Goal: Task Accomplishment & Management: Use online tool/utility

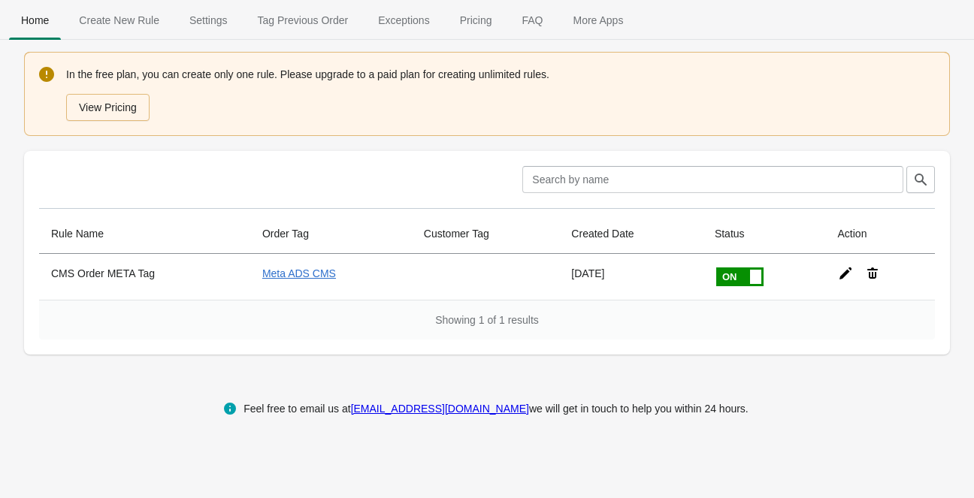
click at [845, 274] on icon at bounding box center [845, 273] width 15 height 15
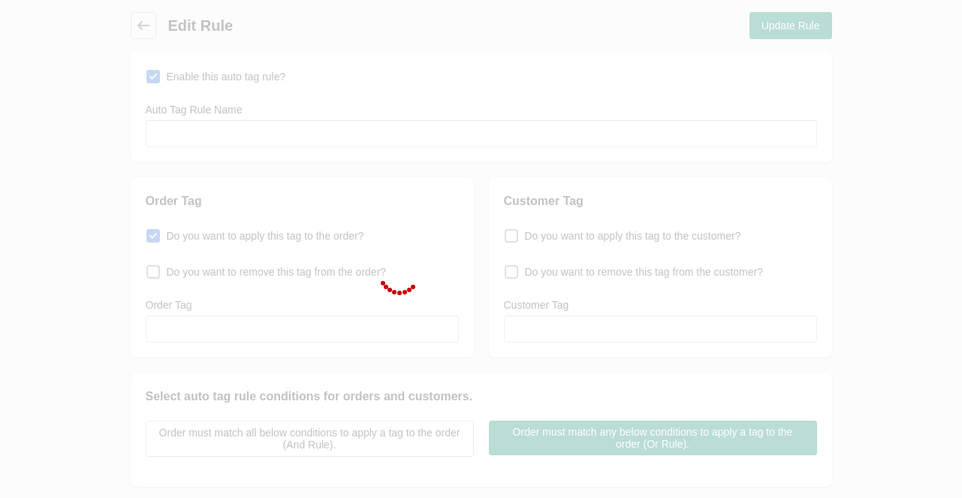
type input "CMS Order META Tag"
checkbox input "true"
type input "Meta ADS CMS"
select select "5"
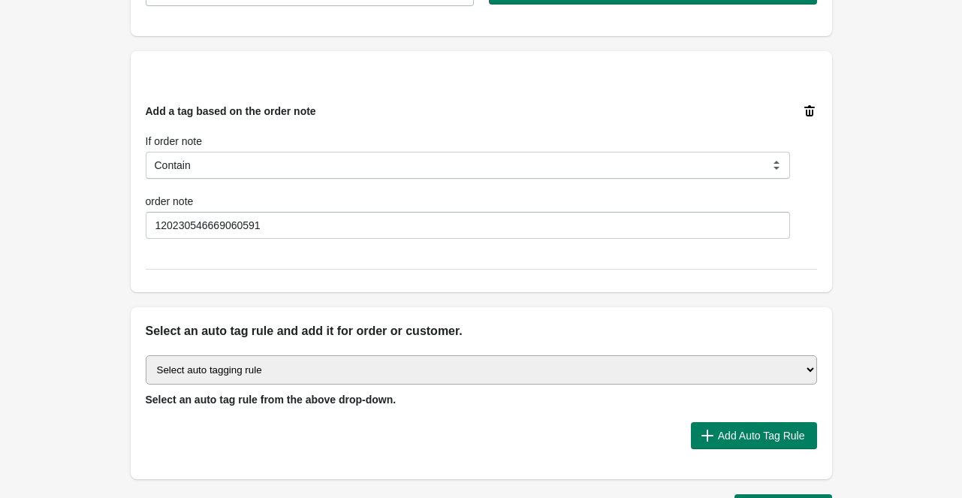
scroll to position [451, 0]
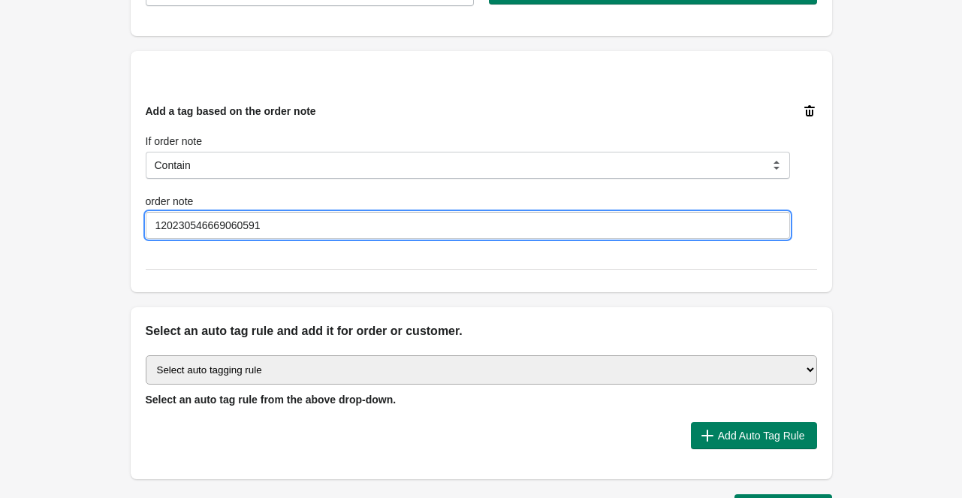
drag, startPoint x: 274, startPoint y: 223, endPoint x: 39, endPoint y: 223, distance: 235.2
click at [39, 223] on div "Back Edit Rule Update Rule Enable this auto tag rule? Auto Tag Rule Name CMS Or…" at bounding box center [481, 41] width 962 height 984
click at [703, 367] on select "Select auto tagging rule Tag by order amount Tag based on the order count (Volu…" at bounding box center [482, 369] width 672 height 29
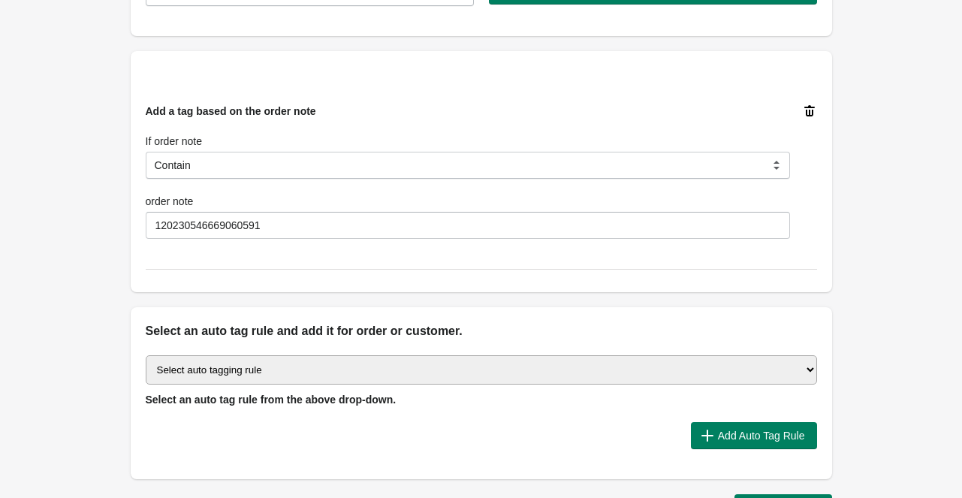
select select "45"
click at [146, 355] on select "Select auto tagging rule Tag by order amount Tag based on the order count (Volu…" at bounding box center [482, 369] width 672 height 29
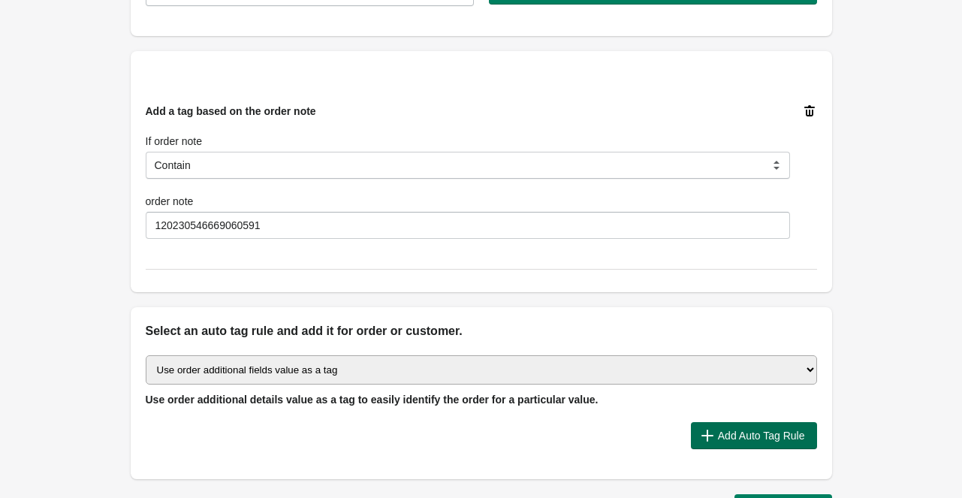
click at [712, 434] on icon "button" at bounding box center [707, 435] width 15 height 15
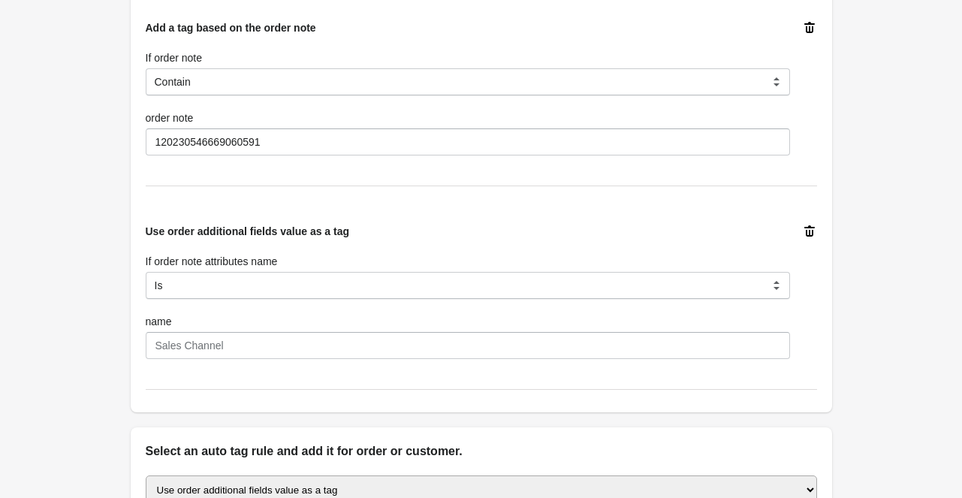
scroll to position [551, 0]
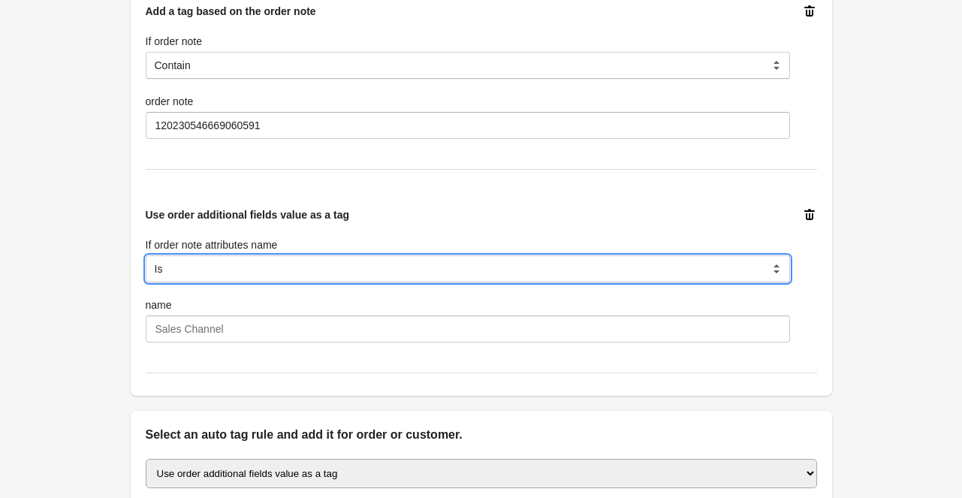
click at [320, 263] on select "Is Contain Is Not Is Not contain Start With" at bounding box center [468, 268] width 645 height 27
select select "5"
click at [146, 255] on select "Is Contain Is Not Is Not contain Start With" at bounding box center [468, 268] width 645 height 27
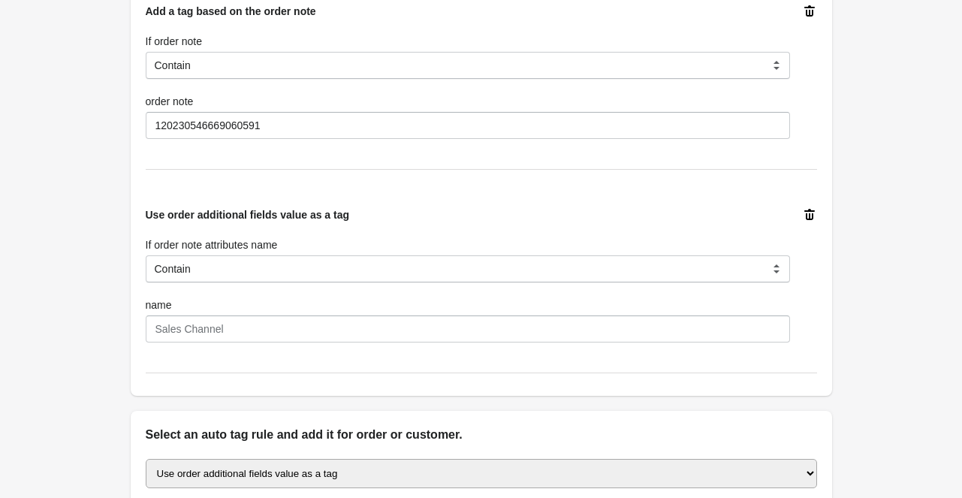
click at [807, 10] on icon at bounding box center [810, 10] width 11 height 11
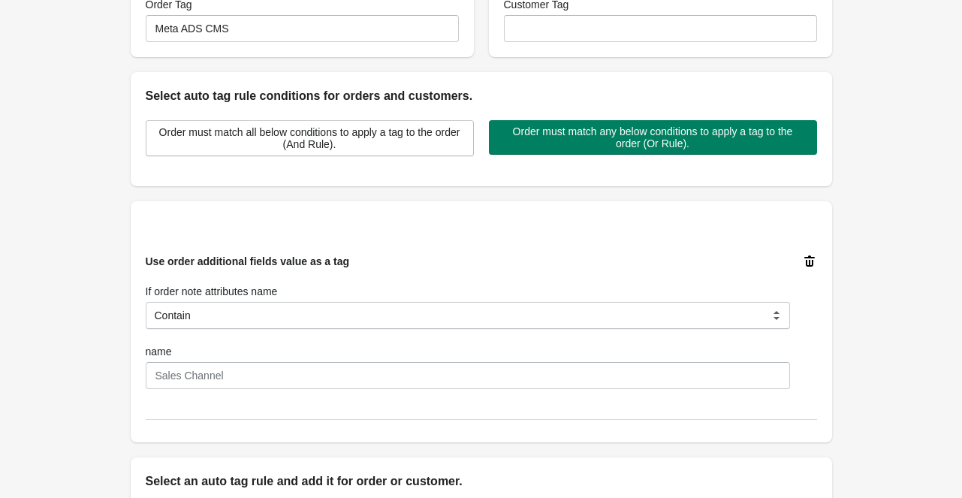
scroll to position [301, 0]
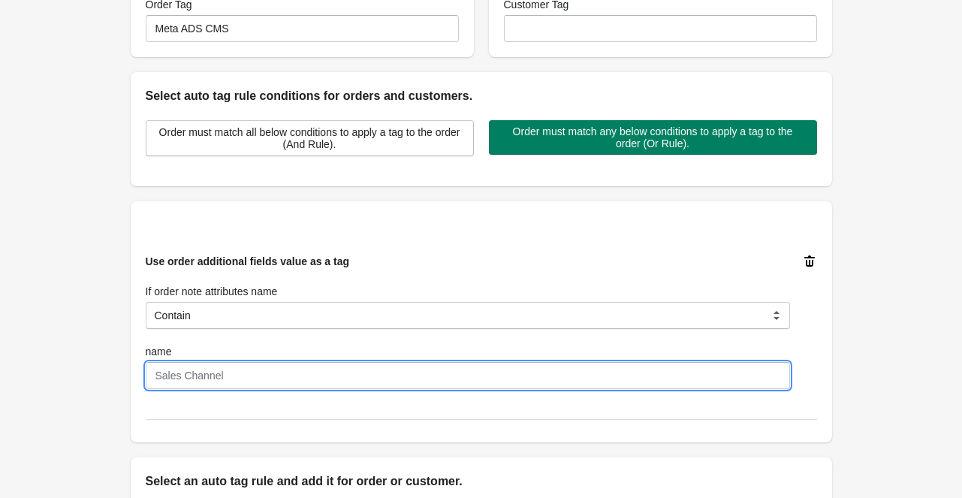
click at [255, 367] on input "name" at bounding box center [468, 375] width 645 height 27
paste input "120230546669060591"
type input "120230546669060591"
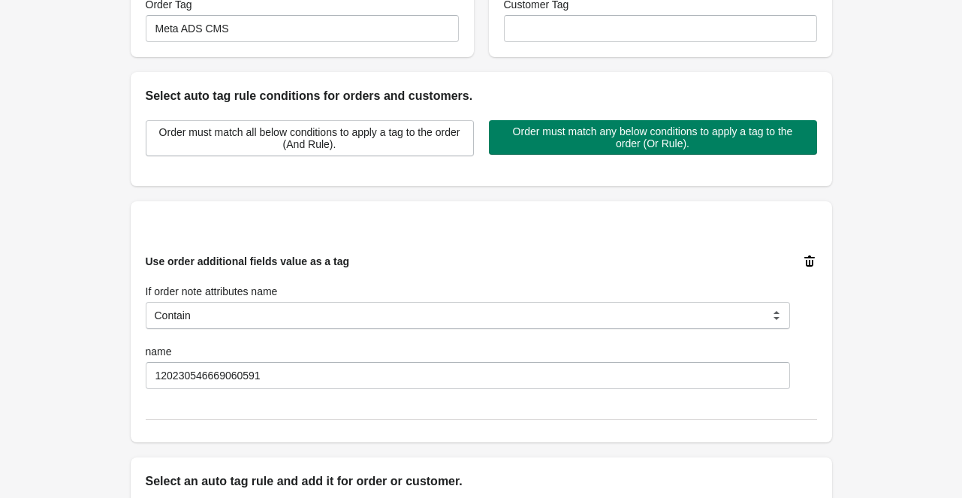
click at [553, 402] on div "Use order additional fields value as a tag If order note attributes name Is Con…" at bounding box center [482, 322] width 672 height 196
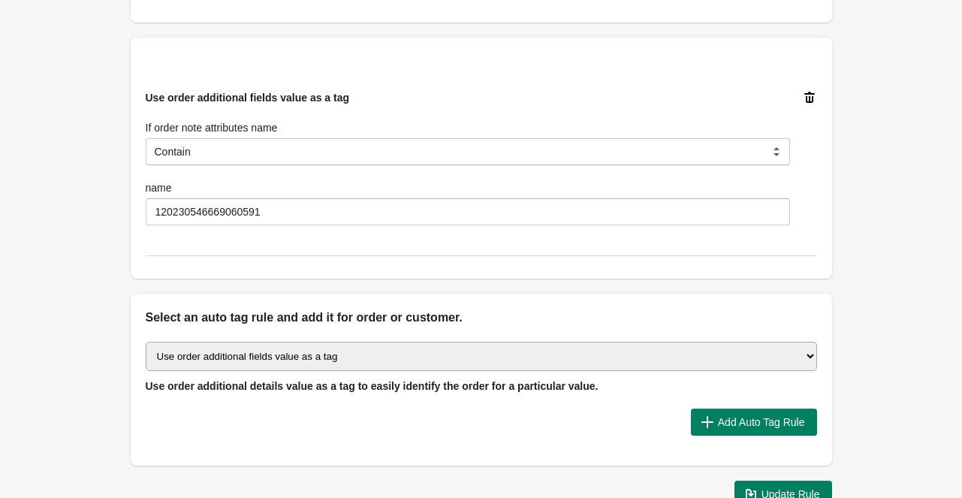
scroll to position [500, 0]
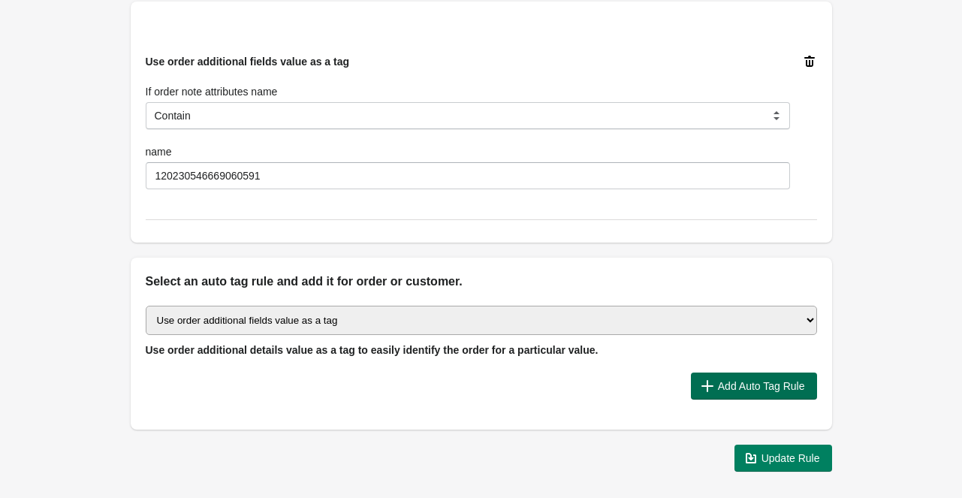
click at [731, 382] on span "Add Auto Tag Rule" at bounding box center [761, 386] width 87 height 12
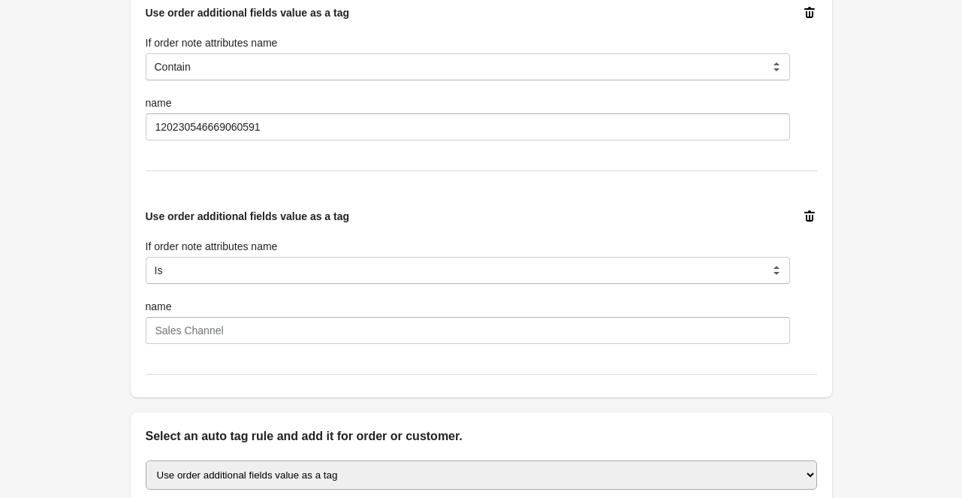
scroll to position [551, 0]
click at [814, 213] on icon at bounding box center [809, 214] width 15 height 15
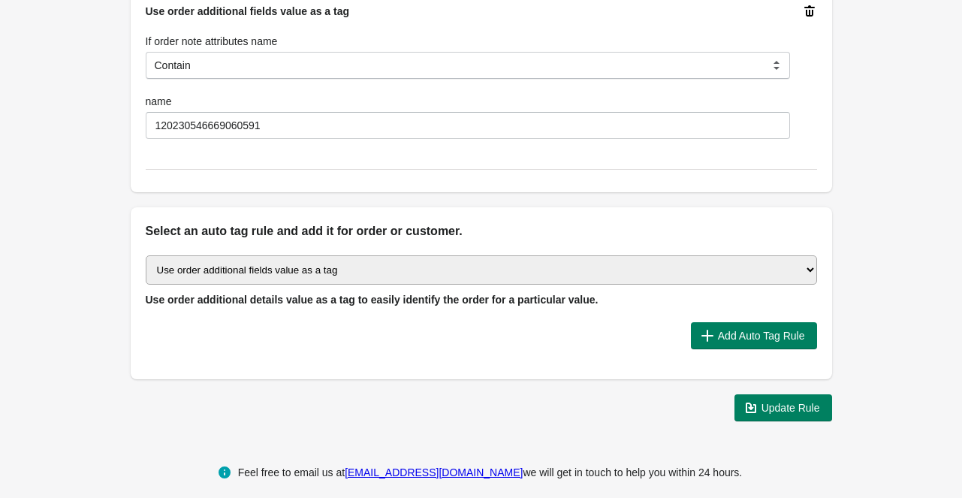
click at [692, 274] on select "Select auto tagging rule Tag by order amount Tag based on the order count (Volu…" at bounding box center [482, 269] width 672 height 29
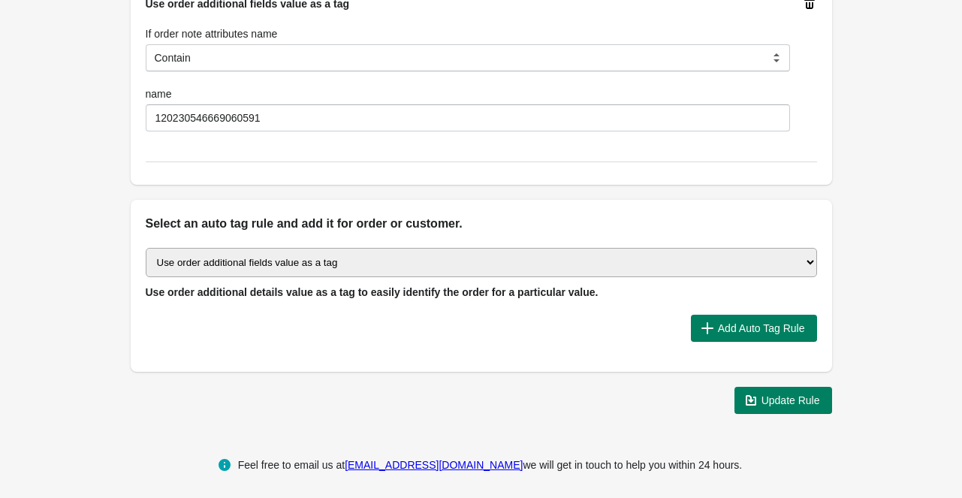
scroll to position [563, 0]
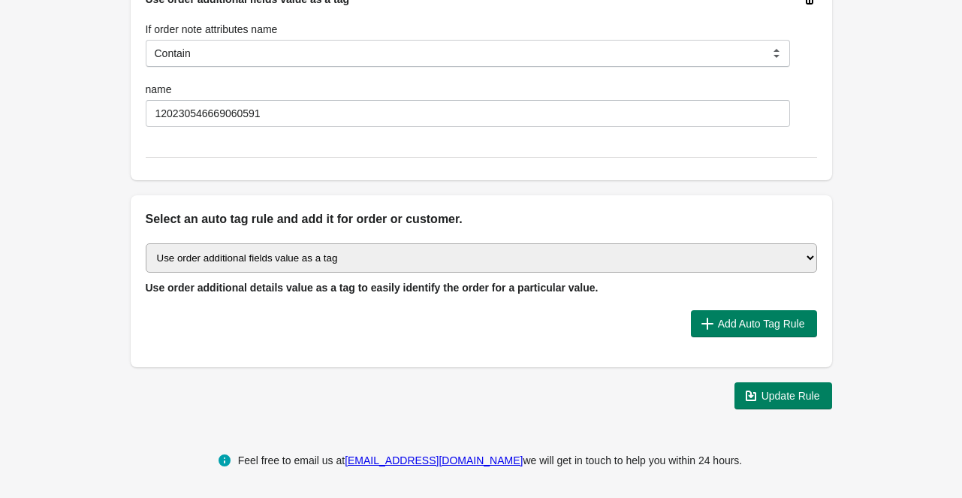
click at [391, 249] on select "Select auto tagging rule Tag by order amount Tag based on the order count (Volu…" at bounding box center [482, 257] width 672 height 29
select select "25"
click at [146, 243] on select "Select auto tagging rule Tag by order amount Tag based on the order count (Volu…" at bounding box center [482, 257] width 672 height 29
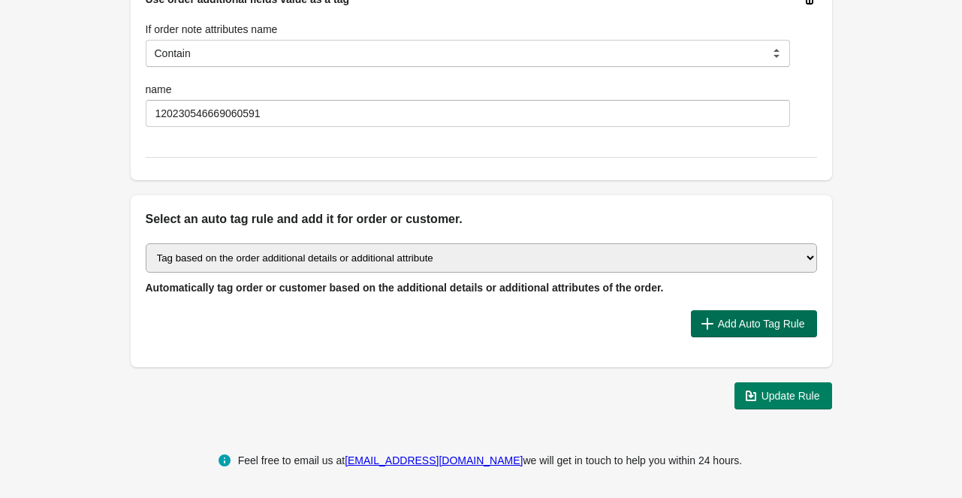
click at [749, 319] on span "Add Auto Tag Rule" at bounding box center [761, 324] width 87 height 12
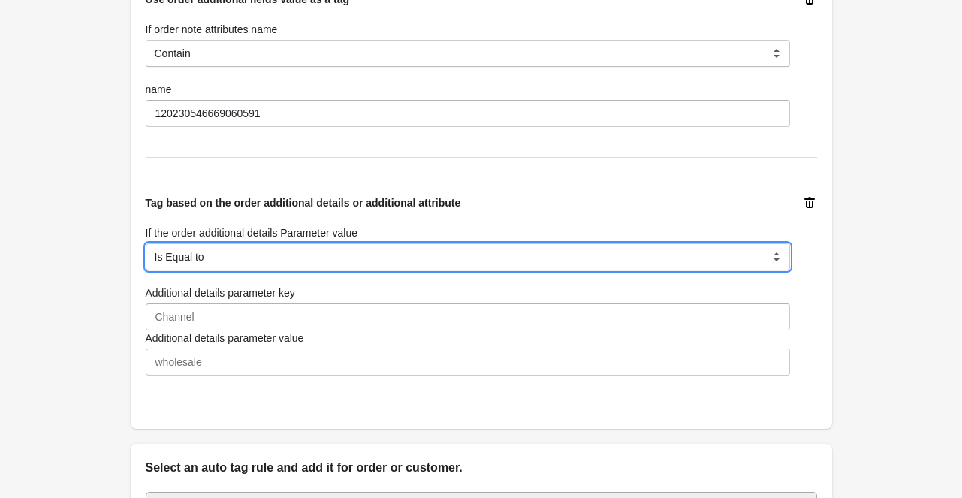
click at [284, 249] on select "Is Equal to Contain Is not Equal to Does not Contain" at bounding box center [468, 256] width 645 height 27
select select "5"
click at [146, 243] on select "Is Equal to Contain Is not Equal to Does not Contain" at bounding box center [468, 256] width 645 height 27
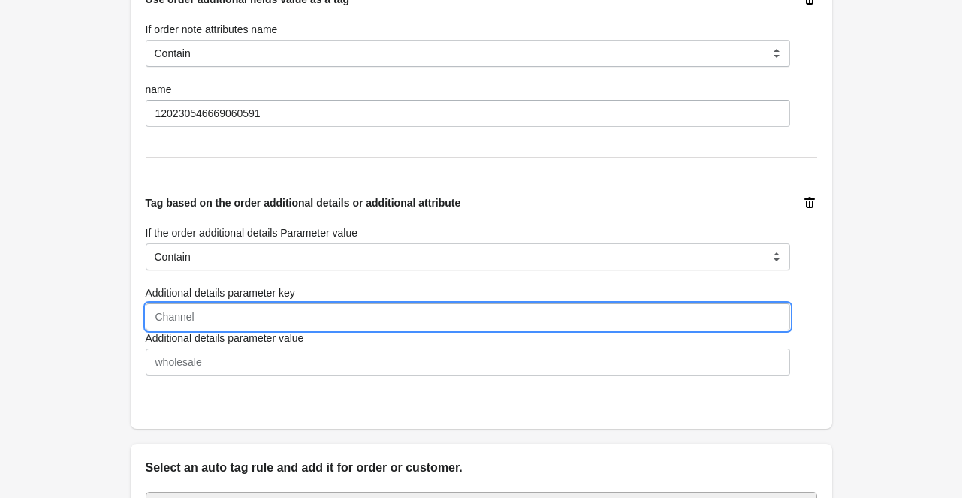
click at [252, 317] on input "Additional details parameter key" at bounding box center [468, 317] width 645 height 27
type input "120230546669060591"
click at [101, 342] on div "Back Edit Rule Update Rule Enable this auto tag rule? Auto Tag Rule Name CMS Or…" at bounding box center [481, 53] width 962 height 1233
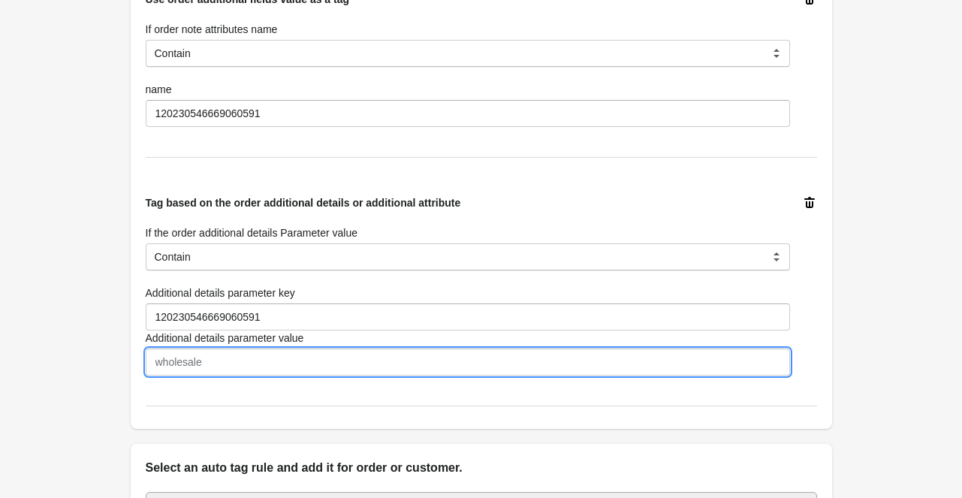
click at [269, 373] on input "Additional details parameter value" at bounding box center [468, 362] width 645 height 27
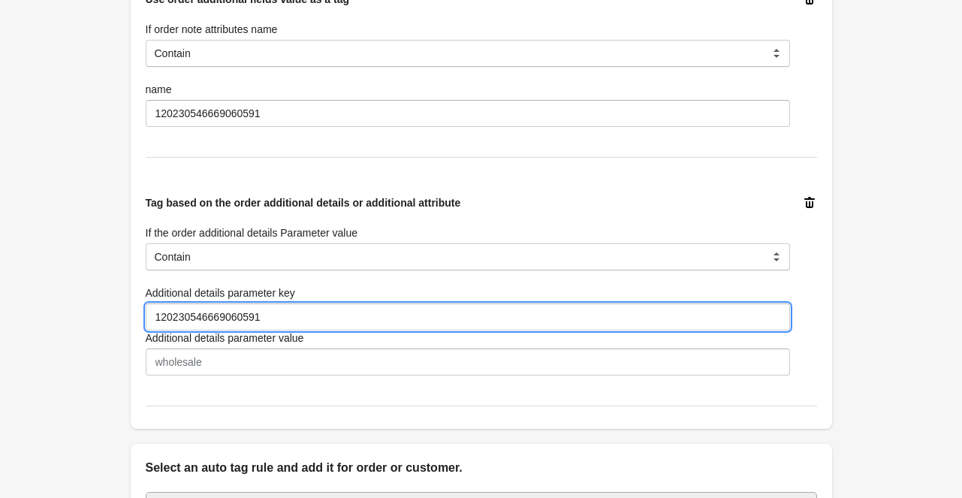
drag, startPoint x: 279, startPoint y: 315, endPoint x: 99, endPoint y: 310, distance: 179.6
click at [99, 310] on div "Back Edit Rule Update Rule Enable this auto tag rule? Auto Tag Rule Name CMS Or…" at bounding box center [481, 53] width 962 height 1233
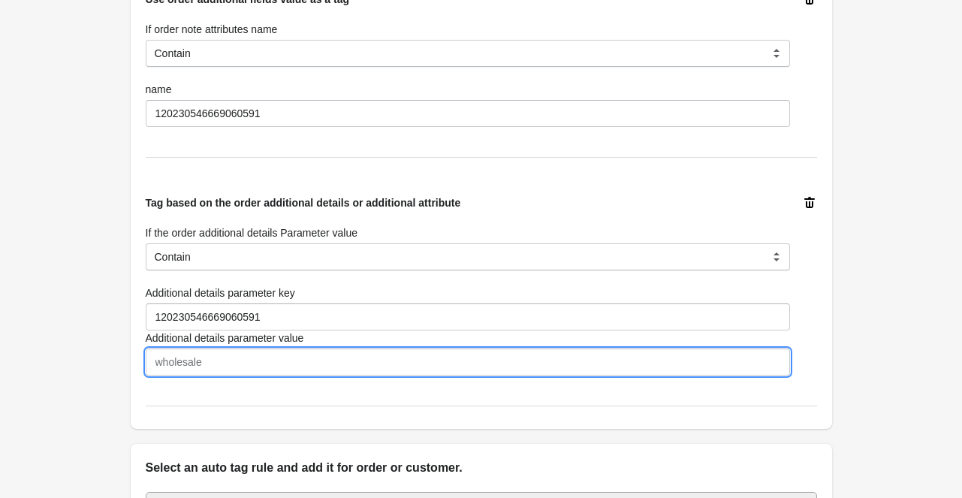
click at [240, 368] on input "Additional details parameter value" at bounding box center [468, 362] width 645 height 27
paste input "120230546669060591"
type input "120230546669060591"
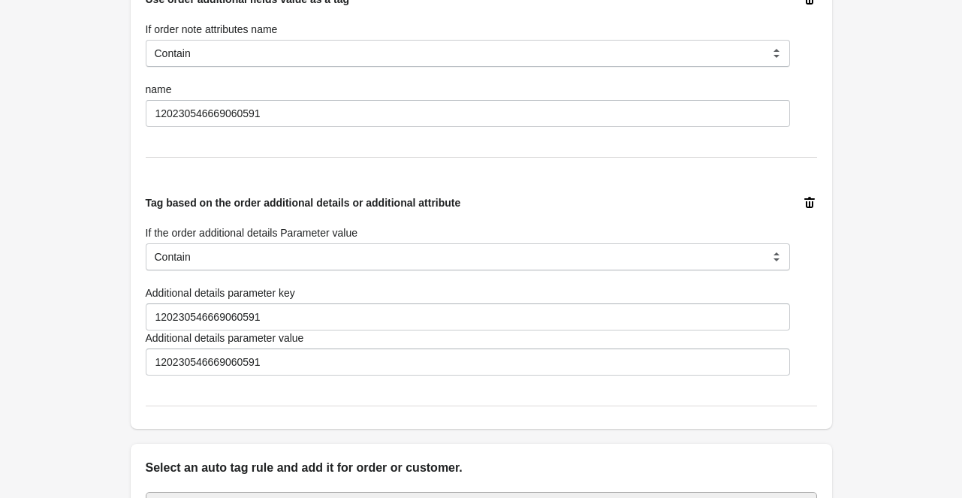
click at [104, 393] on div "Back Edit Rule Update Rule Enable this auto tag rule? Auto Tag Rule Name CMS Or…" at bounding box center [481, 53] width 962 height 1233
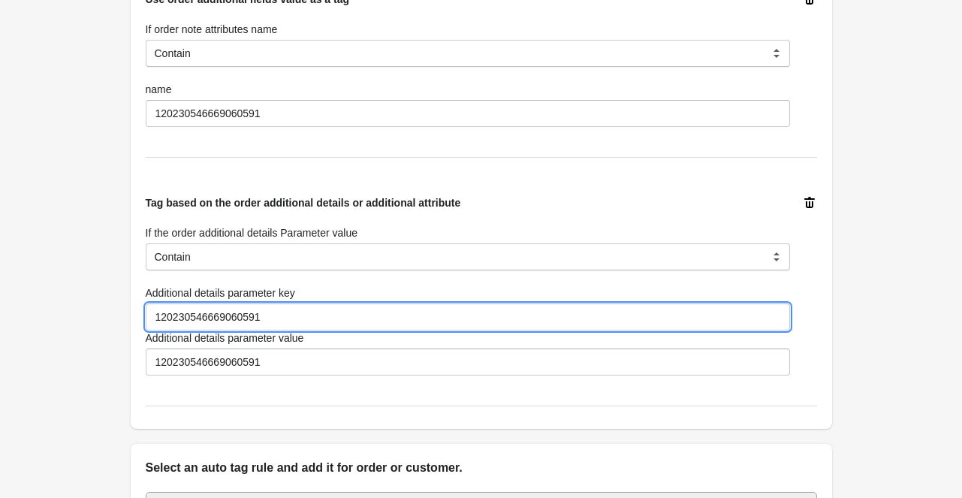
click at [298, 317] on input "120230546669060591" at bounding box center [468, 317] width 645 height 27
drag, startPoint x: 311, startPoint y: 317, endPoint x: 90, endPoint y: 316, distance: 220.9
click at [90, 316] on div "Back Edit Rule Update Rule Enable this auto tag rule? Auto Tag Rule Name CMS Or…" at bounding box center [481, 53] width 962 height 1233
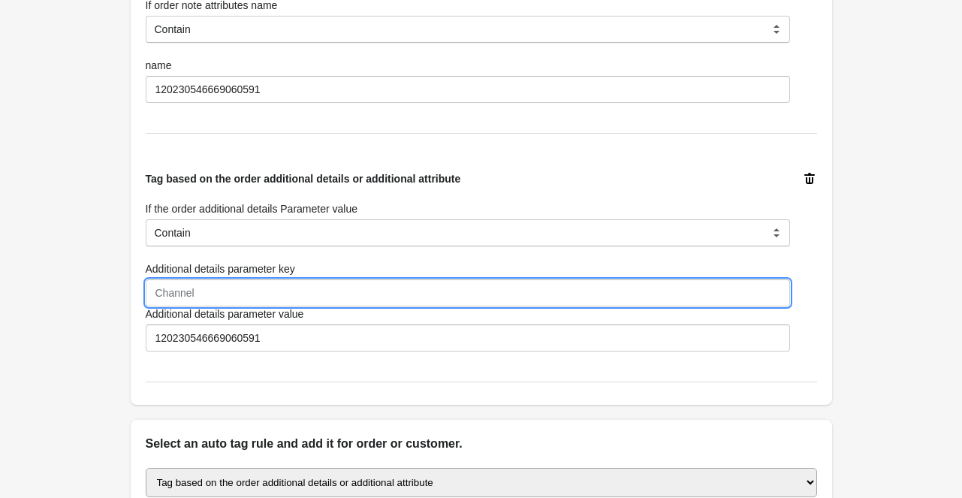
scroll to position [613, 0]
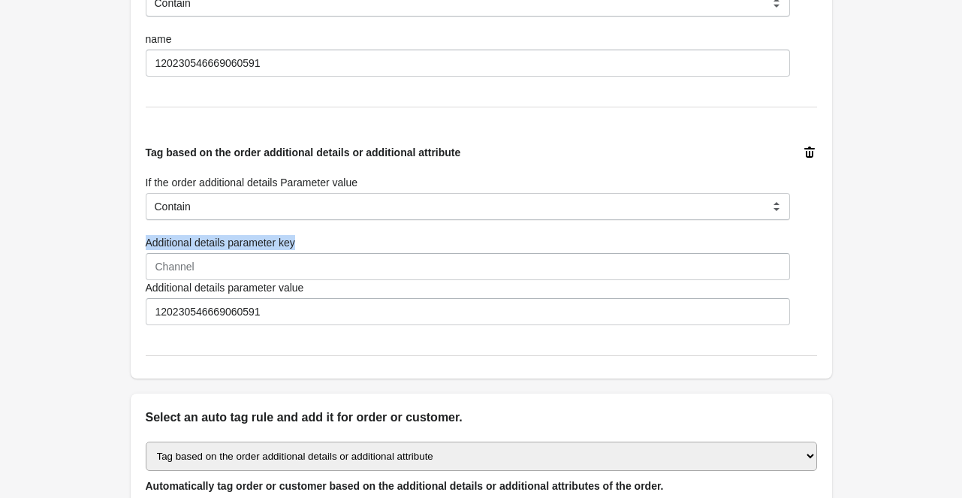
drag, startPoint x: 305, startPoint y: 236, endPoint x: 144, endPoint y: 244, distance: 161.0
click at [146, 244] on div "Additional details parameter key" at bounding box center [468, 242] width 645 height 15
copy label "Additional details parameter key"
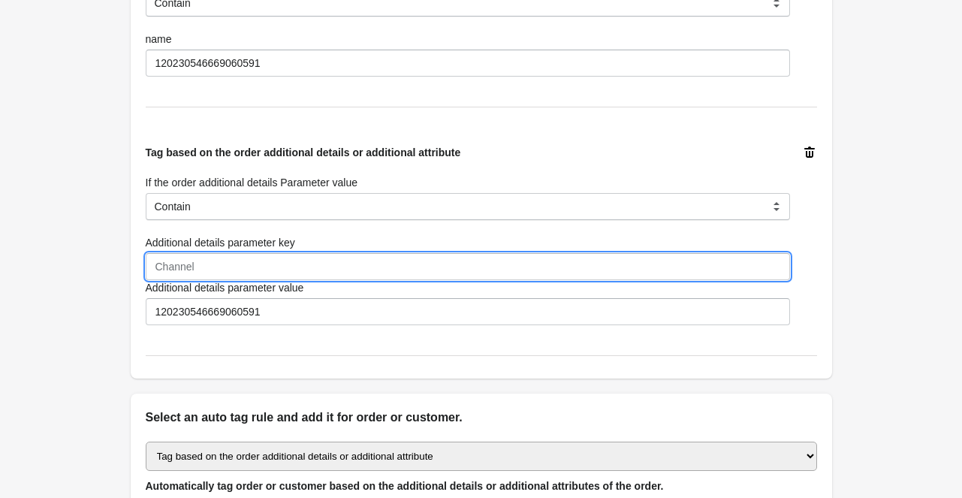
click at [320, 270] on input "Additional details parameter key" at bounding box center [468, 266] width 645 height 27
paste input "utm_source"
type input "utm_source"
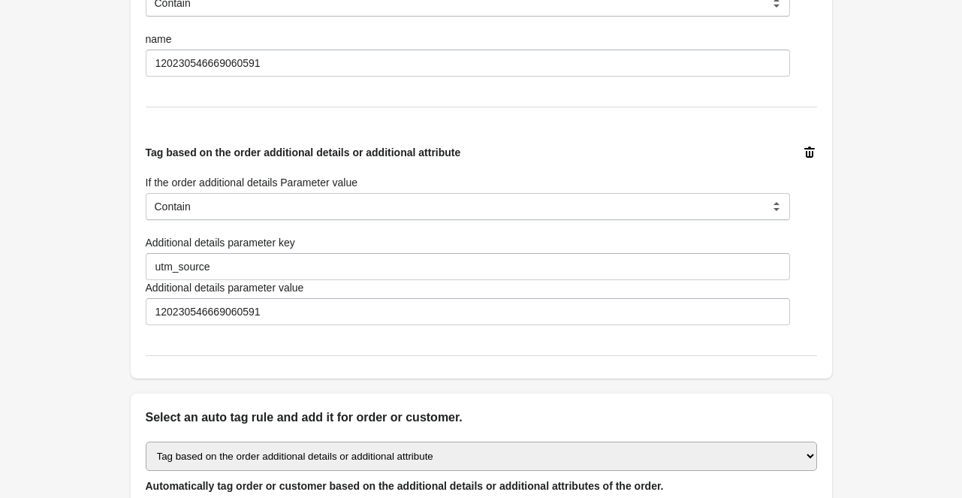
click at [102, 286] on div "Back Edit Rule Update Rule Enable this auto tag rule? Auto Tag Rule Name CMS Or…" at bounding box center [481, 3] width 962 height 1233
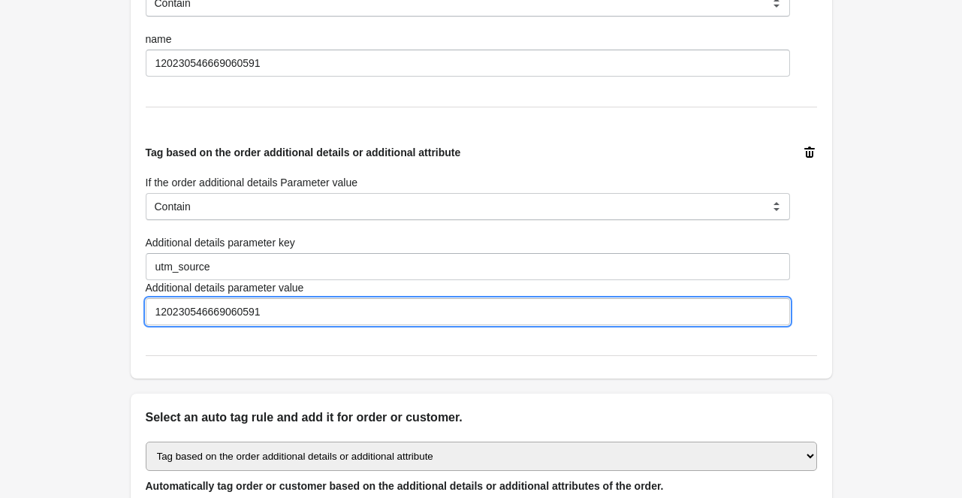
click at [286, 306] on input "120230546669060591" at bounding box center [468, 311] width 645 height 27
click at [80, 297] on div "Back Edit Rule Update Rule Enable this auto tag rule? Auto Tag Rule Name CMS Or…" at bounding box center [481, 3] width 962 height 1233
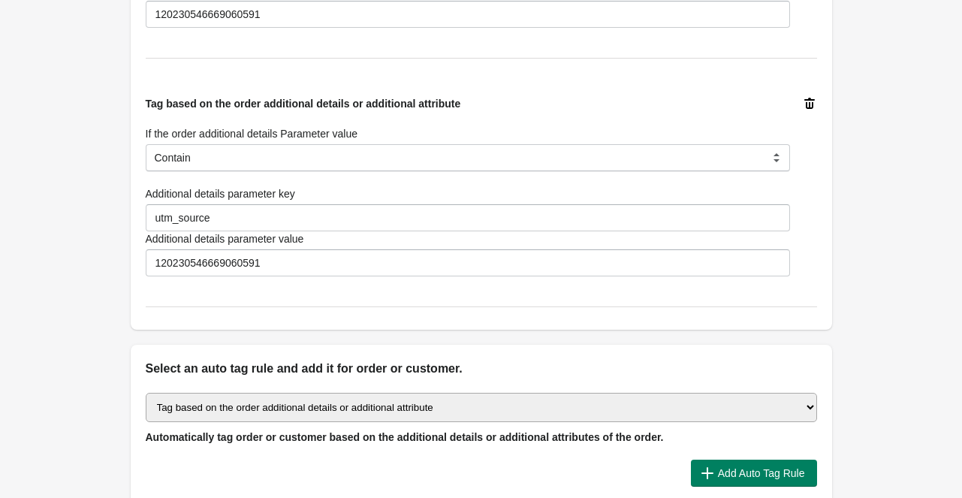
scroll to position [661, 0]
click at [658, 400] on select "Select auto tagging rule Tag by order amount Tag based on the order count (Volu…" at bounding box center [482, 408] width 672 height 29
click at [484, 412] on select "Select auto tagging rule Tag by order amount Tag based on the order count (Volu…" at bounding box center [482, 408] width 672 height 29
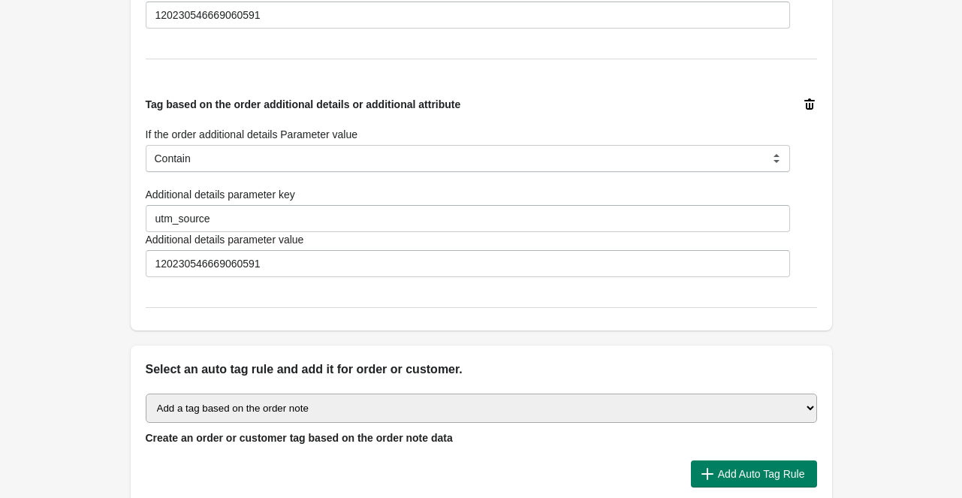
click at [607, 101] on div "Tag based on the order additional details or additional attribute If the order …" at bounding box center [468, 187] width 645 height 180
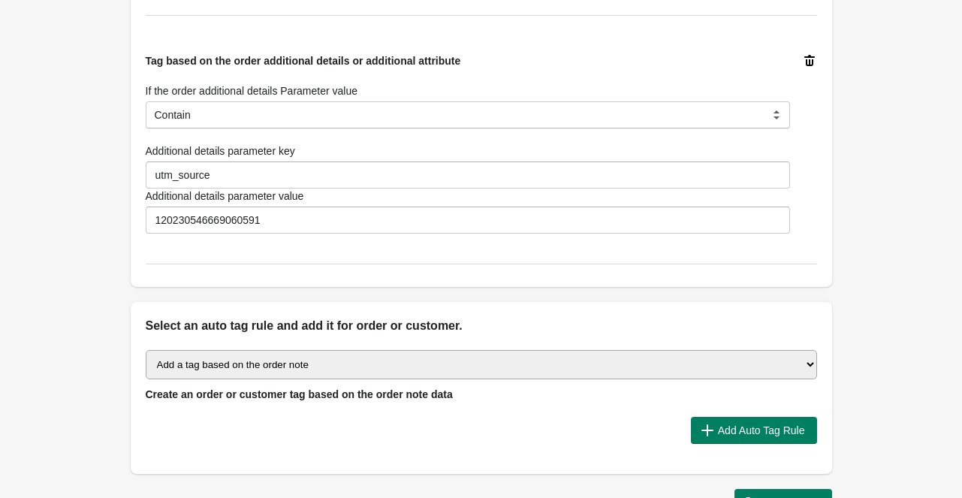
scroll to position [712, 0]
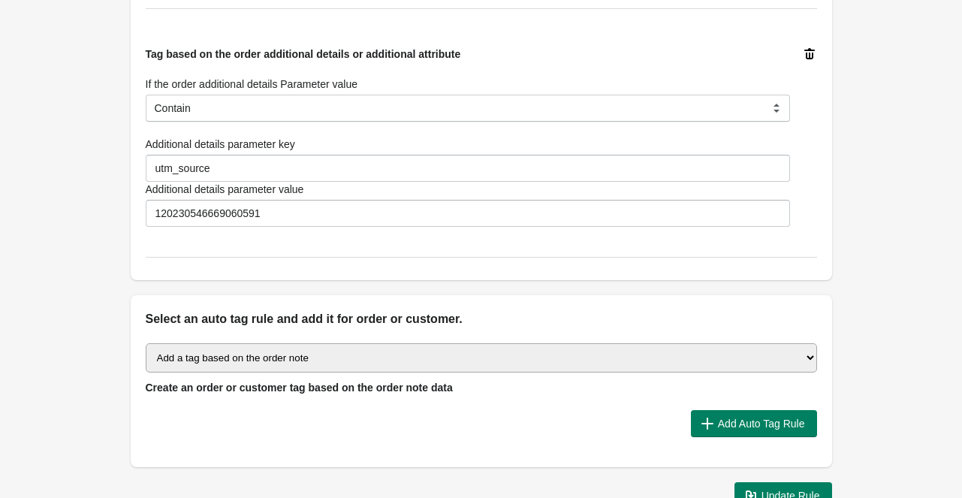
click at [454, 355] on select "Select auto tagging rule Tag by order amount Tag based on the order count (Volu…" at bounding box center [482, 357] width 672 height 29
select select "25"
click at [146, 343] on select "Select auto tagging rule Tag by order amount Tag based on the order count (Volu…" at bounding box center [482, 357] width 672 height 29
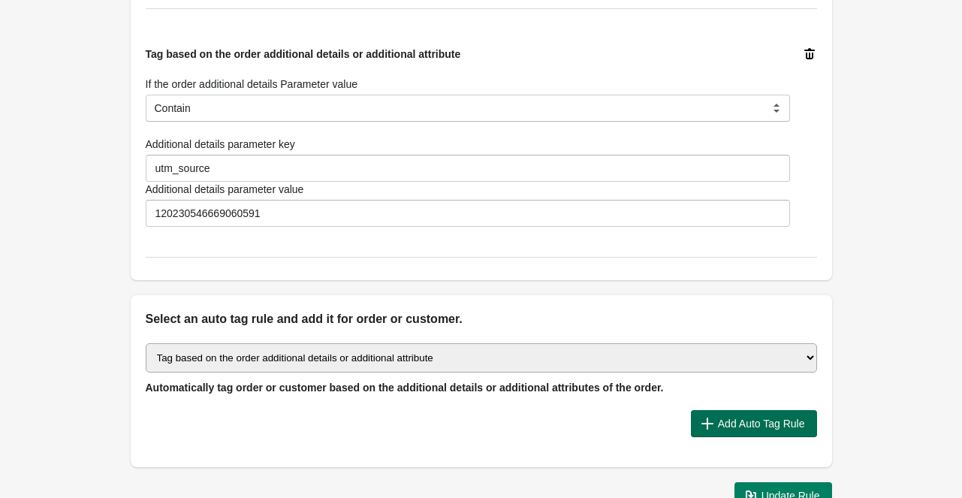
click at [713, 421] on span "Add Auto Tag Rule" at bounding box center [754, 423] width 102 height 15
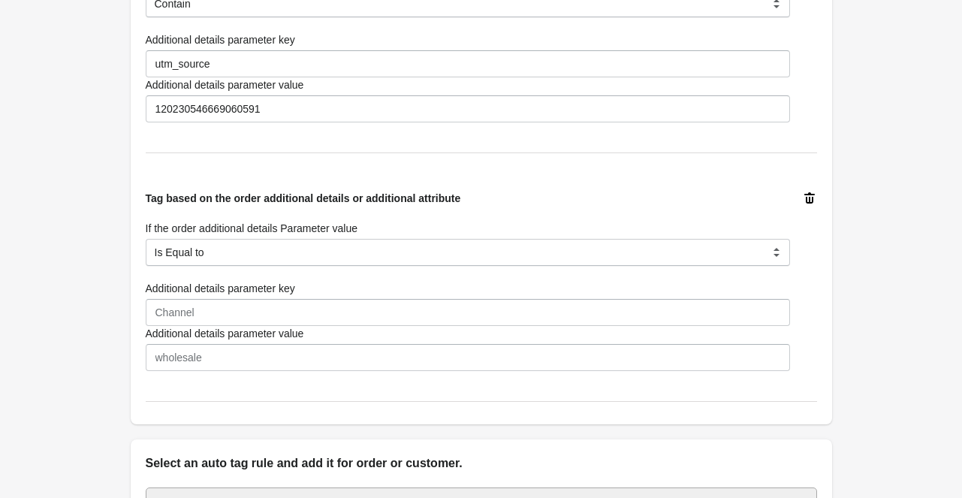
scroll to position [912, 0]
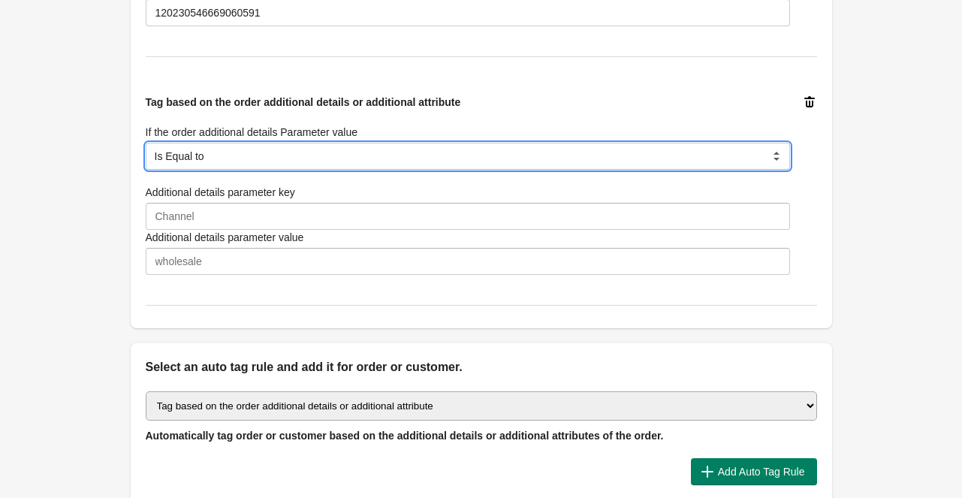
click at [367, 153] on select "Is Equal to Contain Is not Equal to Does not Contain" at bounding box center [468, 156] width 645 height 27
select select "5"
click at [146, 143] on select "Is Equal to Contain Is not Equal to Does not Contain" at bounding box center [468, 156] width 645 height 27
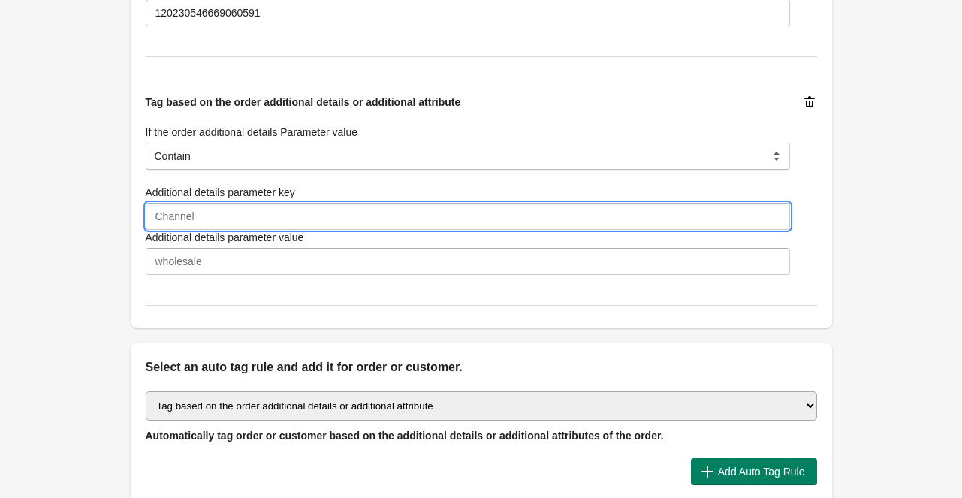
click at [334, 221] on input "Additional details parameter key" at bounding box center [468, 216] width 645 height 27
paste input "Referer"
type input "Referer"
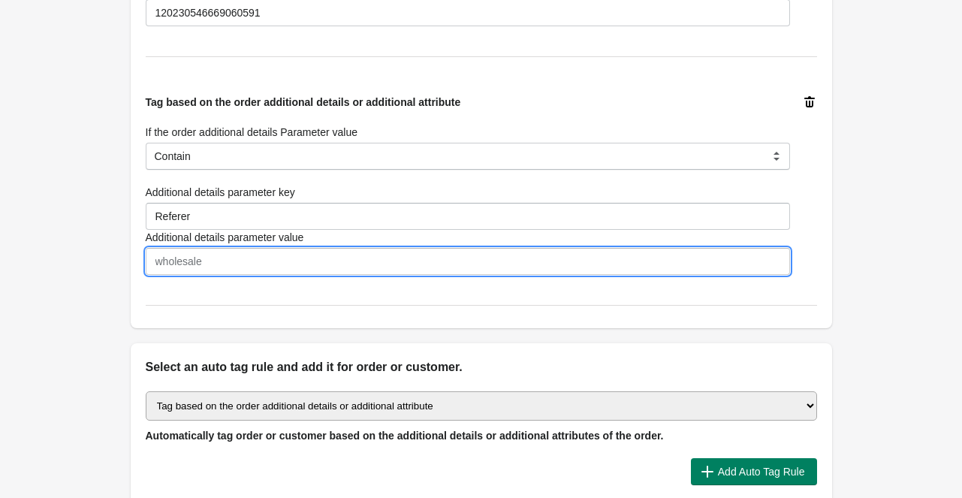
click at [297, 264] on input "Additional details parameter value" at bounding box center [468, 261] width 645 height 27
paste input "120230546669060591"
type input "120230546669060591"
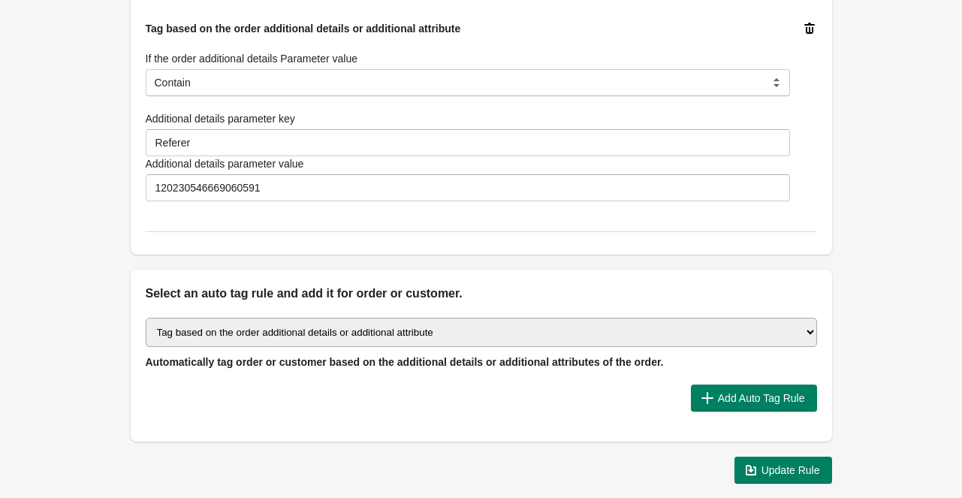
scroll to position [1012, 0]
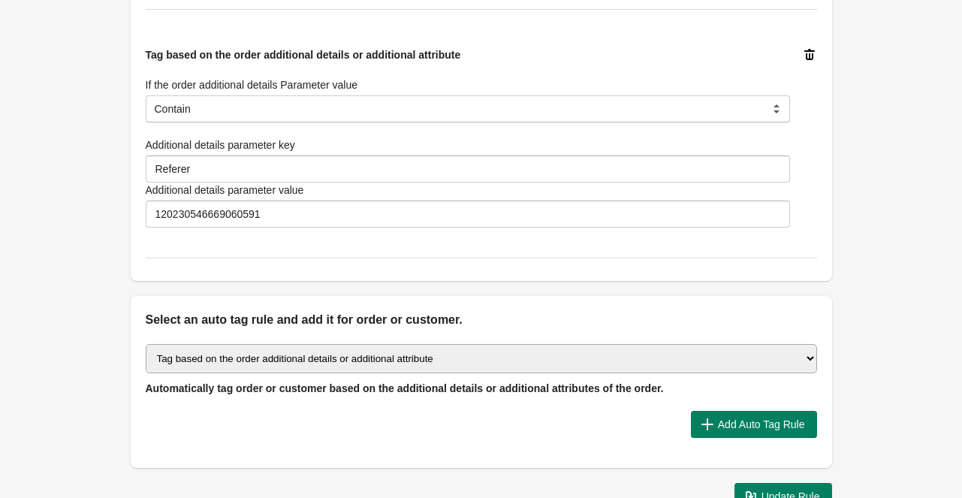
scroll to position [962, 0]
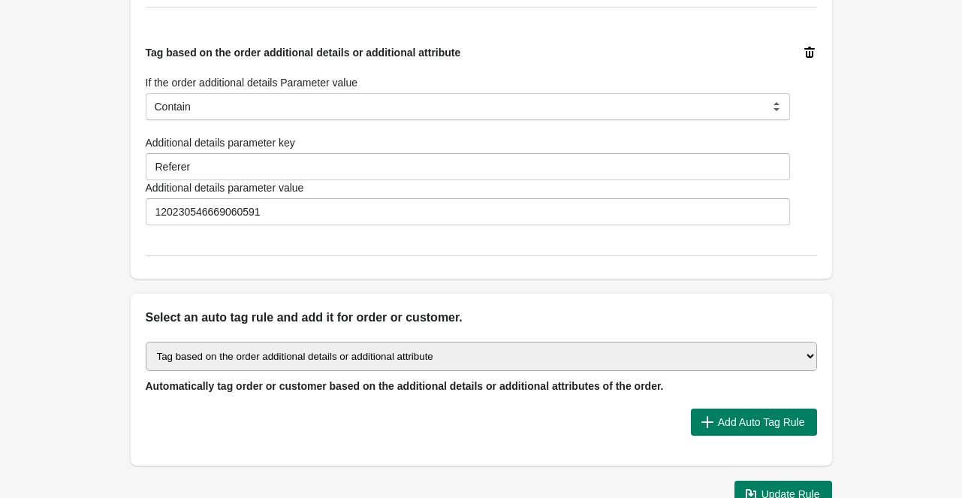
click at [394, 347] on select "Select auto tagging rule Tag by order amount Tag based on the order count (Volu…" at bounding box center [482, 356] width 672 height 29
select select "44"
click at [146, 342] on select "Select auto tagging rule Tag by order amount Tag based on the order count (Volu…" at bounding box center [482, 356] width 672 height 29
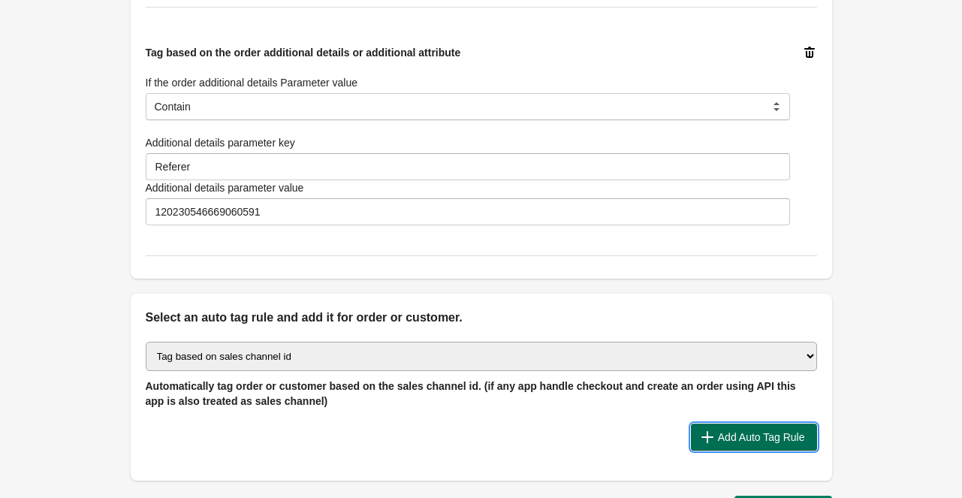
click at [746, 436] on span "Add Auto Tag Rule" at bounding box center [761, 437] width 87 height 12
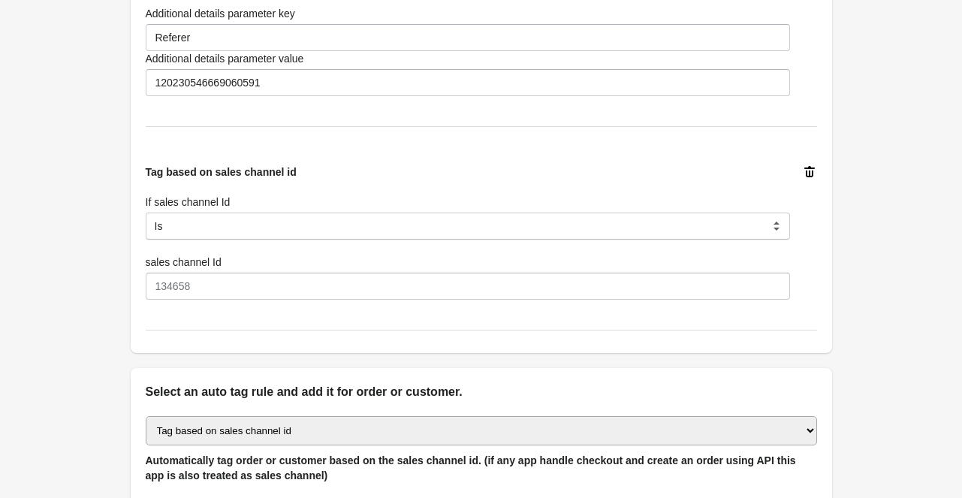
scroll to position [1112, 0]
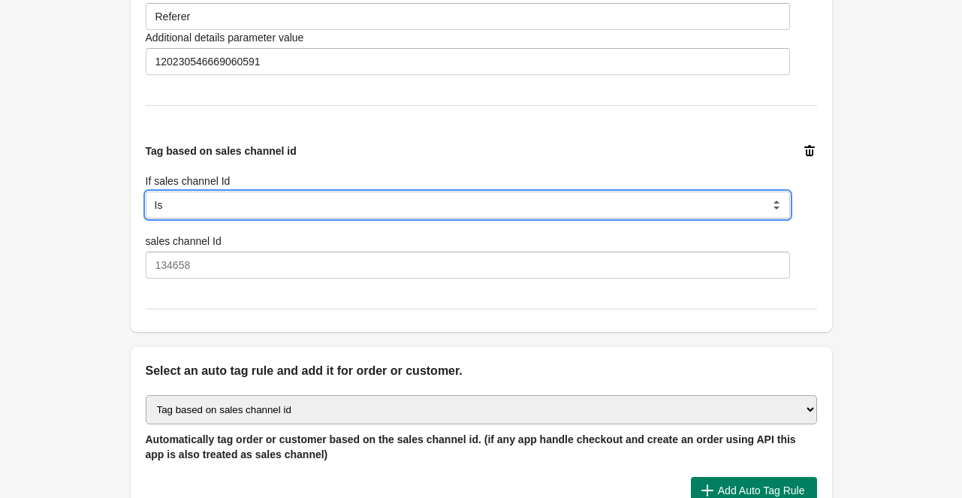
click at [352, 201] on select "Is Contain Is Not Is Not Contain" at bounding box center [468, 205] width 645 height 27
select select "5"
click at [146, 192] on select "Is Contain Is Not Is Not Contain" at bounding box center [468, 205] width 645 height 27
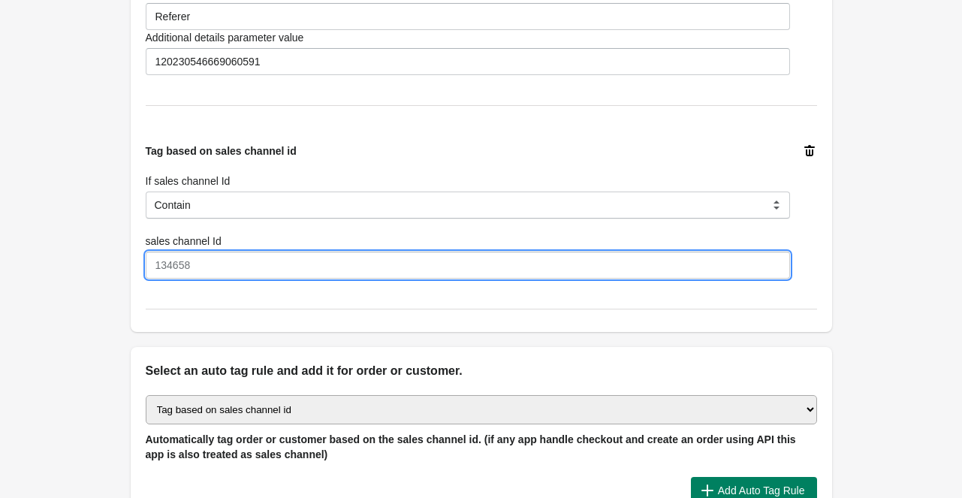
click at [240, 262] on input "sales channel Id" at bounding box center [468, 265] width 645 height 27
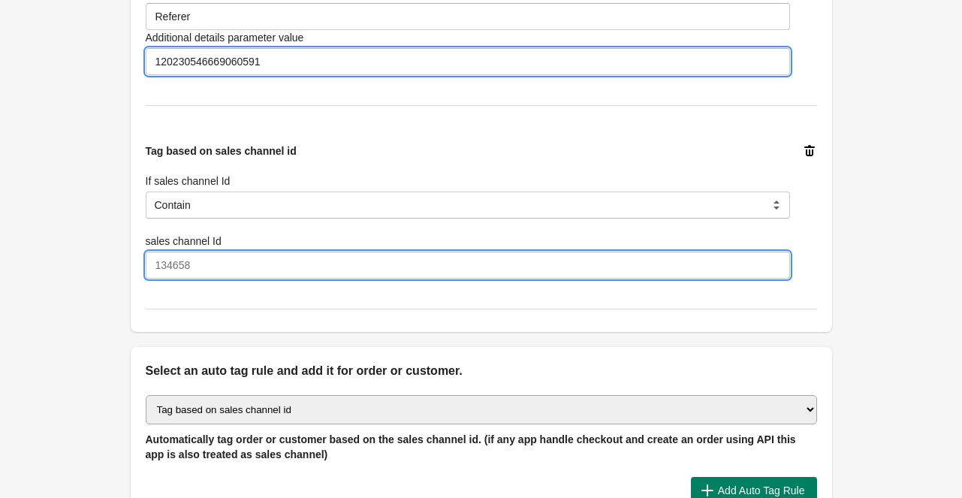
click at [259, 61] on input "120230546669060591" at bounding box center [468, 61] width 645 height 27
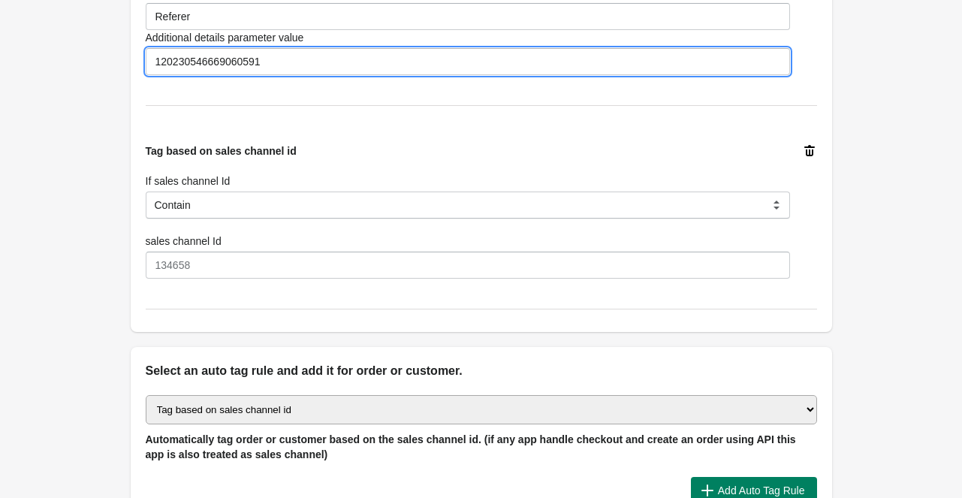
click at [259, 61] on input "120230546669060591" at bounding box center [468, 61] width 645 height 27
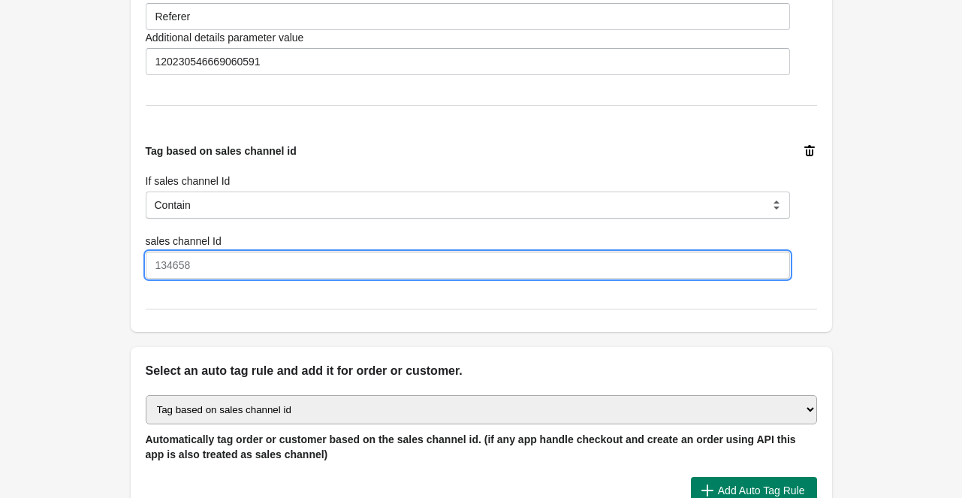
click at [293, 265] on input "sales channel Id" at bounding box center [468, 265] width 645 height 27
paste input "120230546669060591"
type input "120230546669060591"
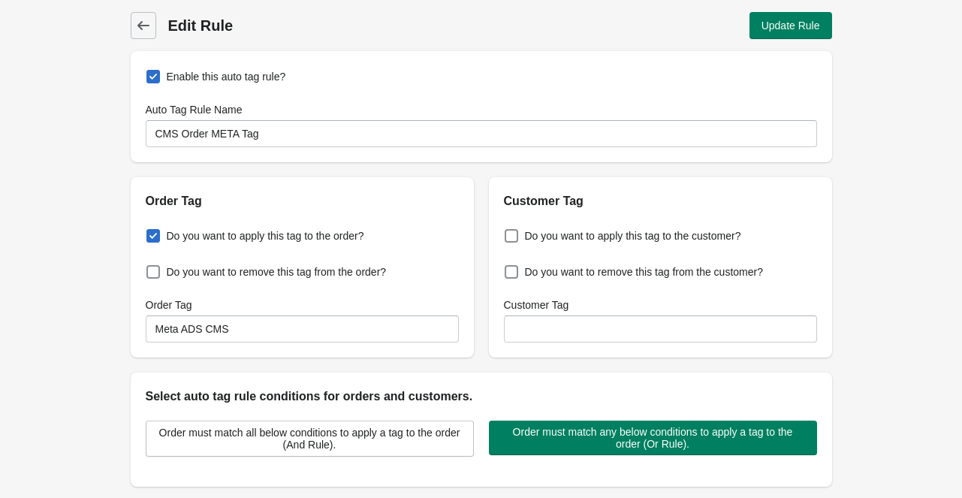
scroll to position [0, 0]
click at [795, 34] on button "Update Rule" at bounding box center [791, 25] width 83 height 27
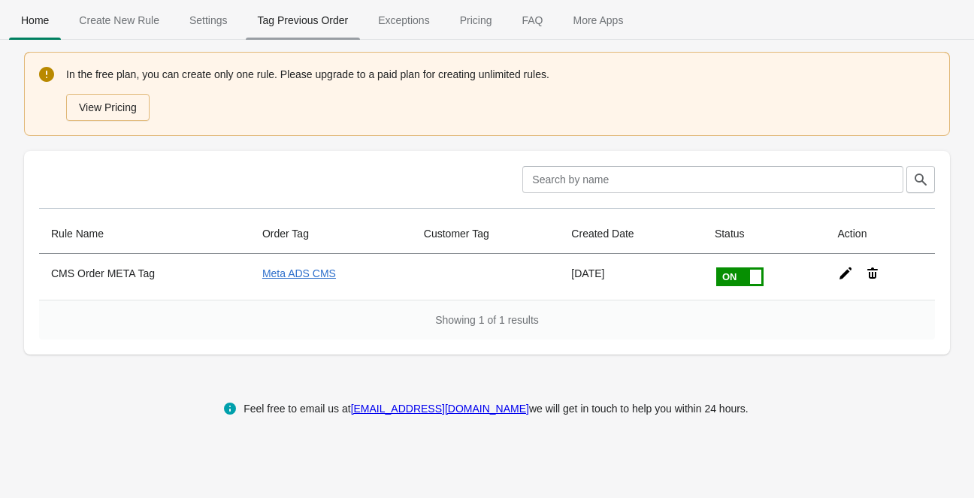
click at [307, 22] on span "Tag Previous Order" at bounding box center [303, 20] width 115 height 27
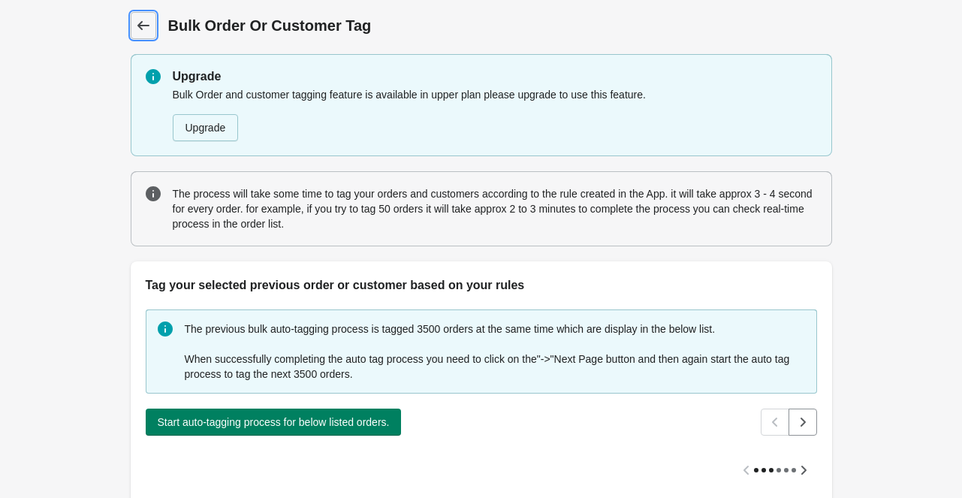
click at [150, 19] on icon at bounding box center [143, 25] width 15 height 15
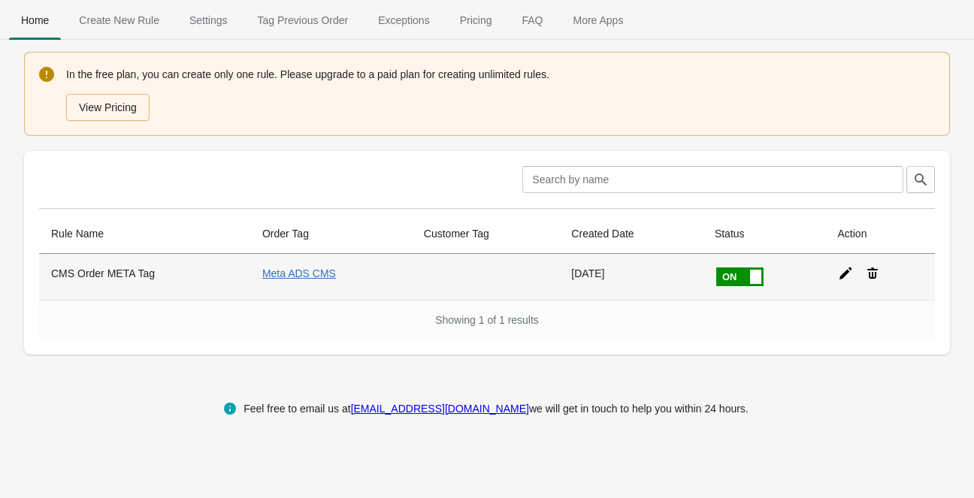
click at [845, 271] on icon at bounding box center [845, 273] width 12 height 12
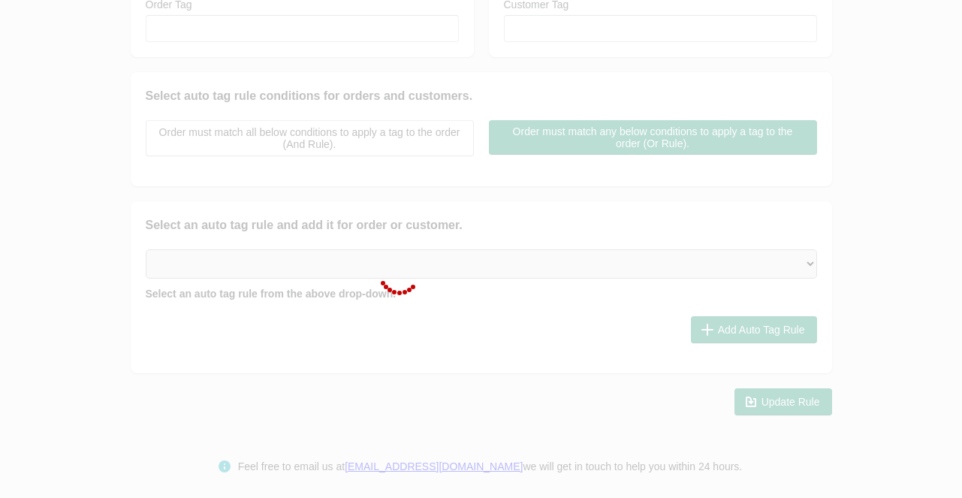
type input "CMS Order META Tag"
checkbox input "true"
type input "Meta ADS CMS"
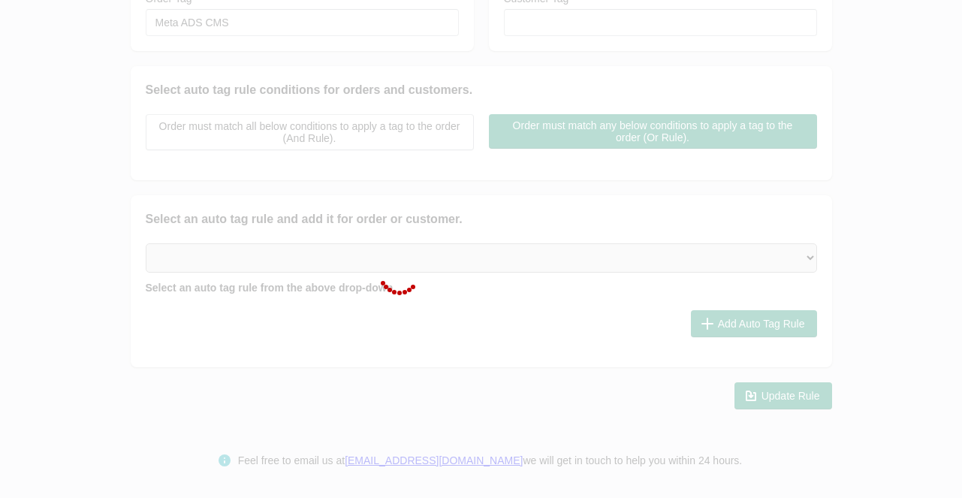
select select "5"
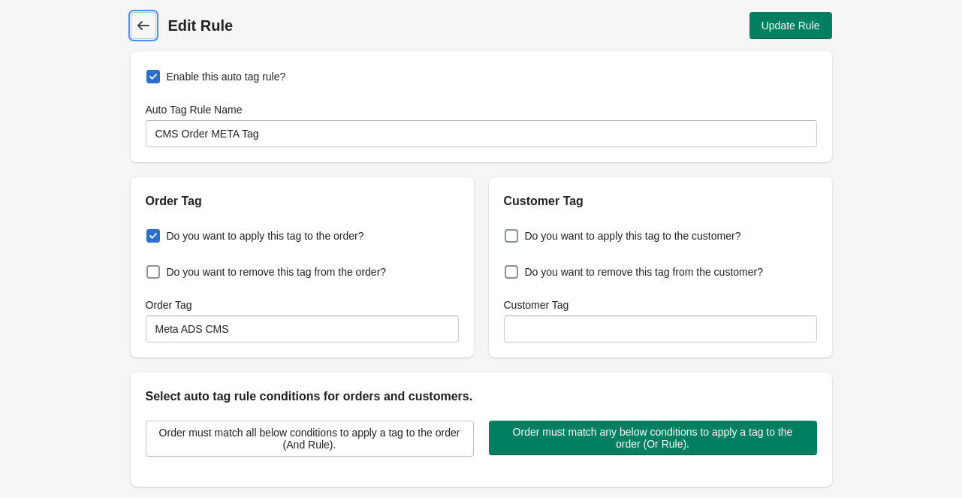
click at [143, 31] on icon at bounding box center [143, 25] width 15 height 15
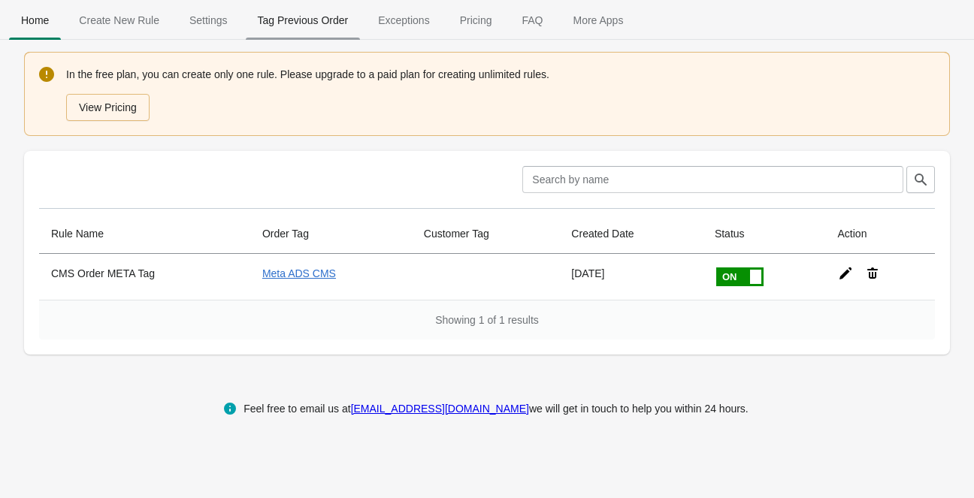
click at [284, 22] on span "Tag Previous Order" at bounding box center [303, 20] width 115 height 27
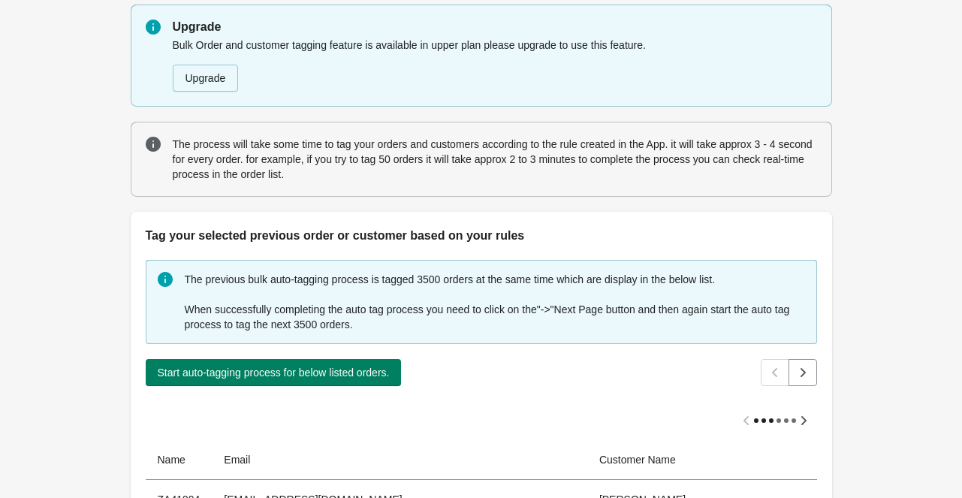
scroll to position [150, 0]
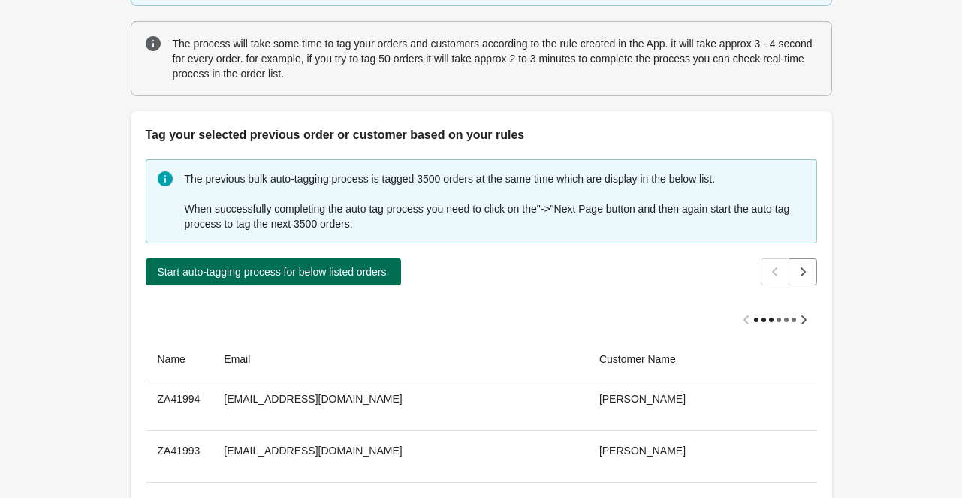
click at [283, 270] on span "Start auto-tagging process for below listed orders." at bounding box center [274, 272] width 232 height 12
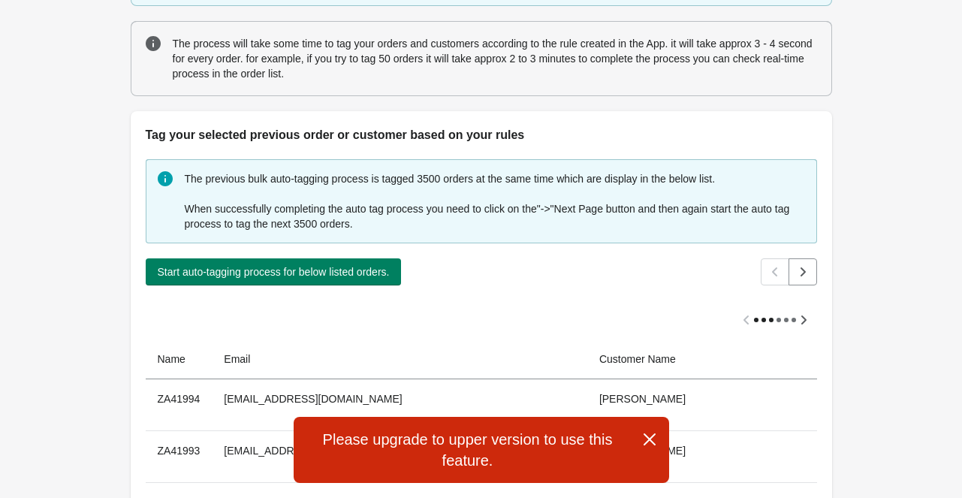
scroll to position [0, 0]
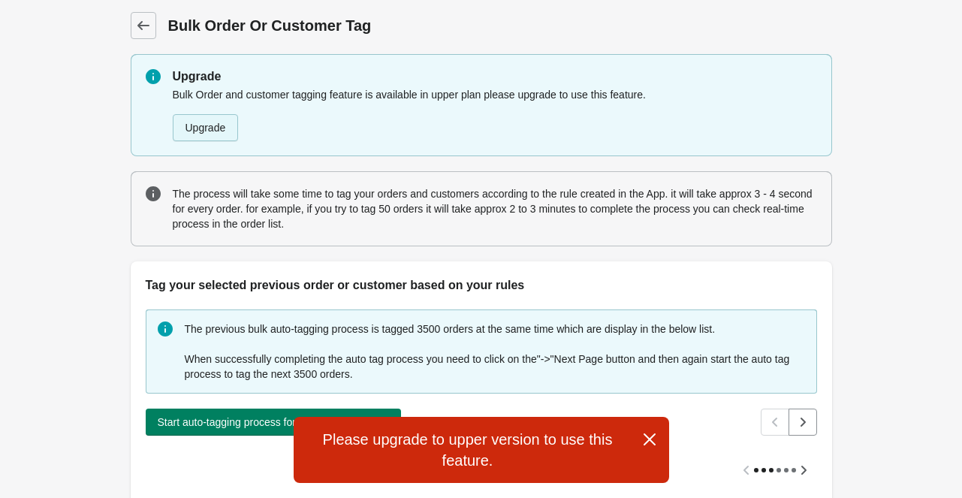
click at [213, 128] on button "Upgrade" at bounding box center [206, 127] width 66 height 27
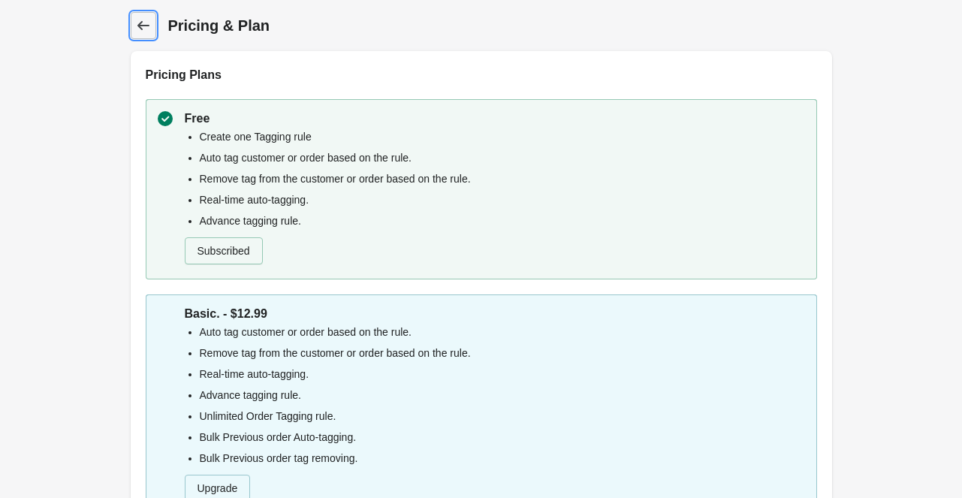
click at [146, 23] on icon at bounding box center [143, 25] width 15 height 15
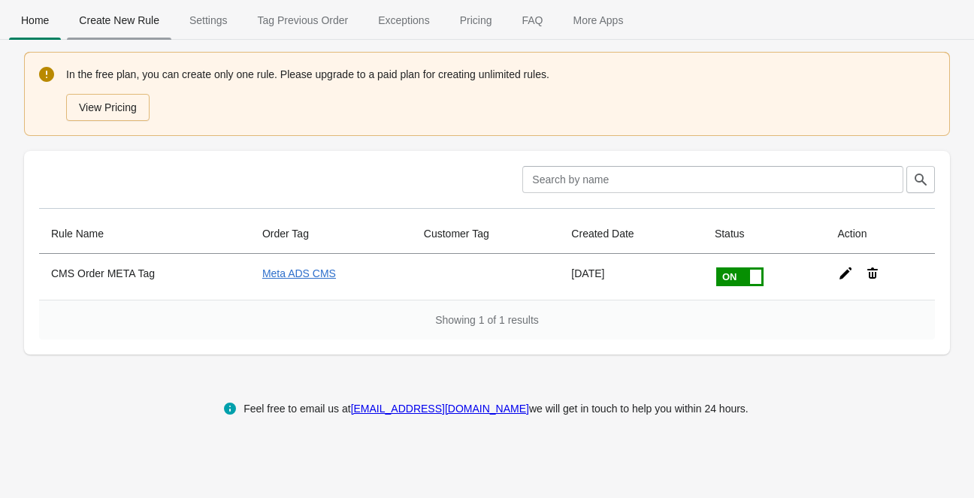
click at [124, 25] on span "Create New Rule" at bounding box center [119, 20] width 104 height 27
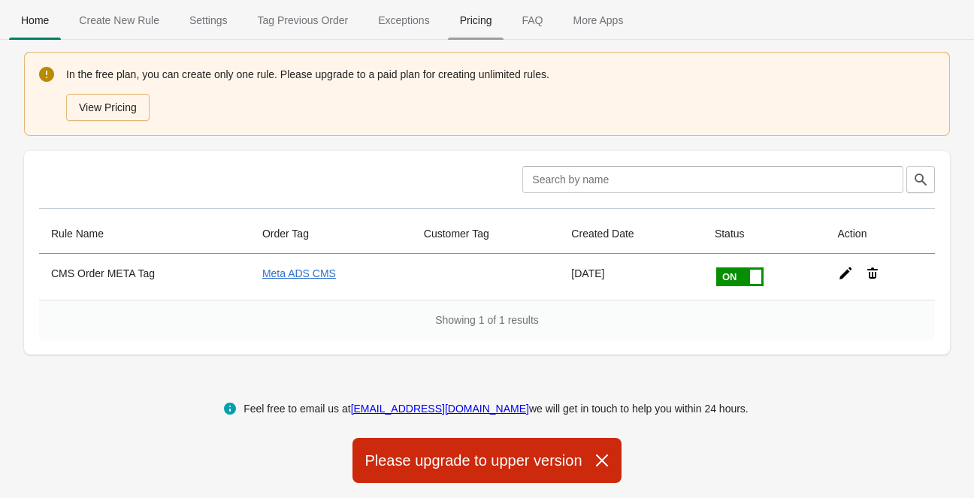
click at [472, 23] on span "Pricing" at bounding box center [476, 20] width 56 height 27
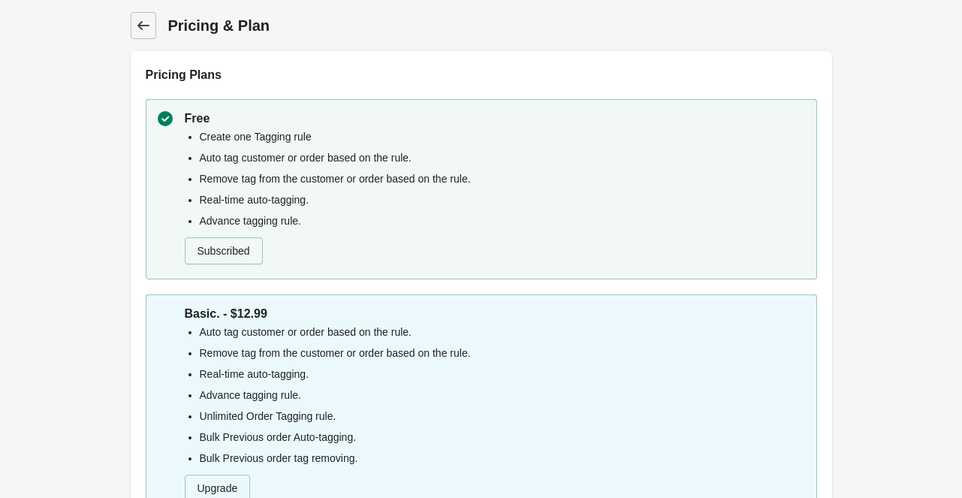
click at [136, 26] on icon at bounding box center [143, 25] width 15 height 15
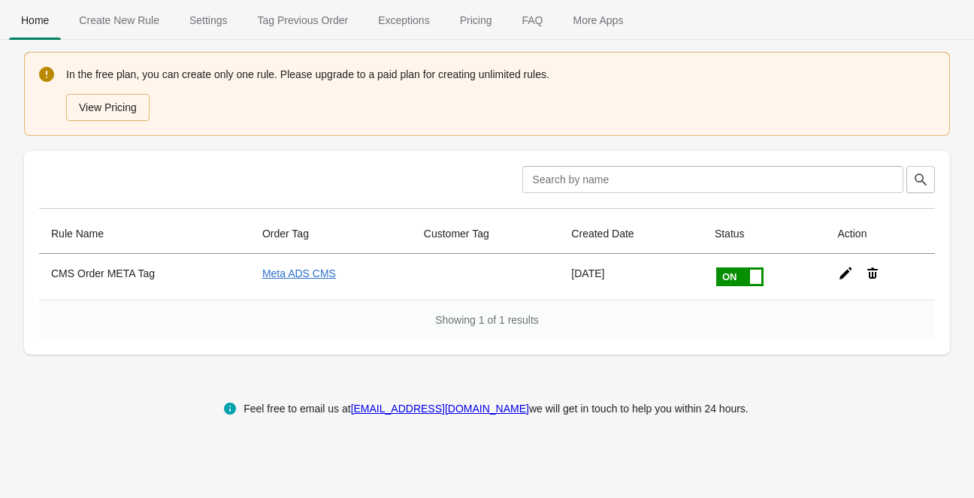
click at [135, 26] on span "Create New Rule" at bounding box center [119, 20] width 104 height 27
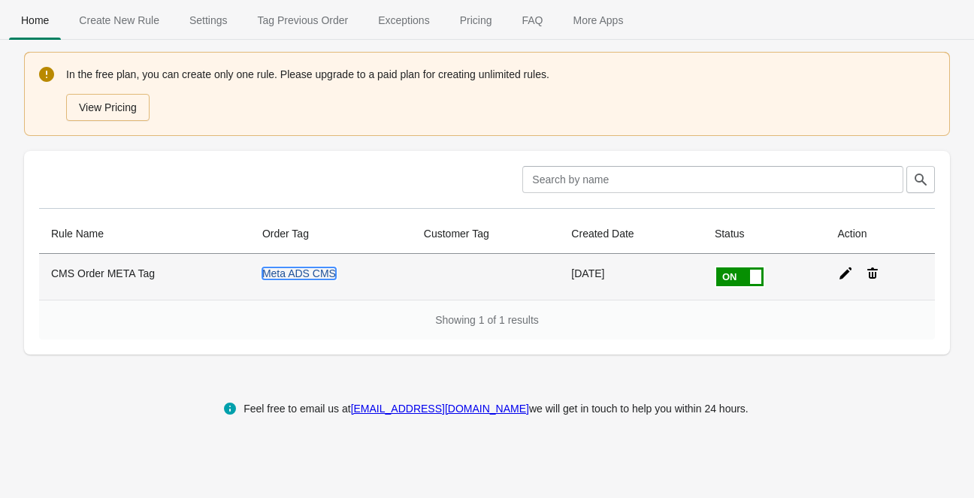
click at [295, 274] on link "Meta ADS CMS" at bounding box center [299, 273] width 74 height 12
